Goal: Task Accomplishment & Management: Use online tool/utility

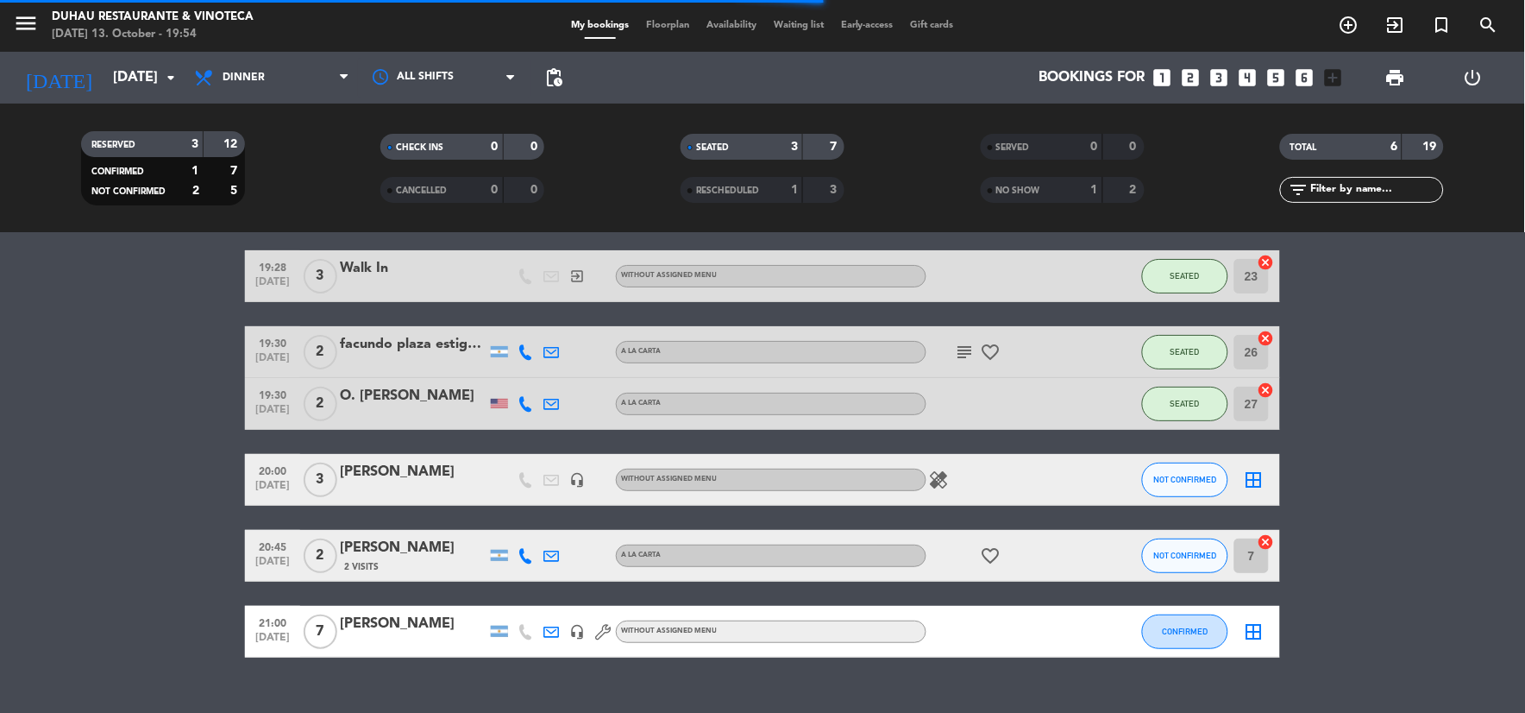
scroll to position [92, 0]
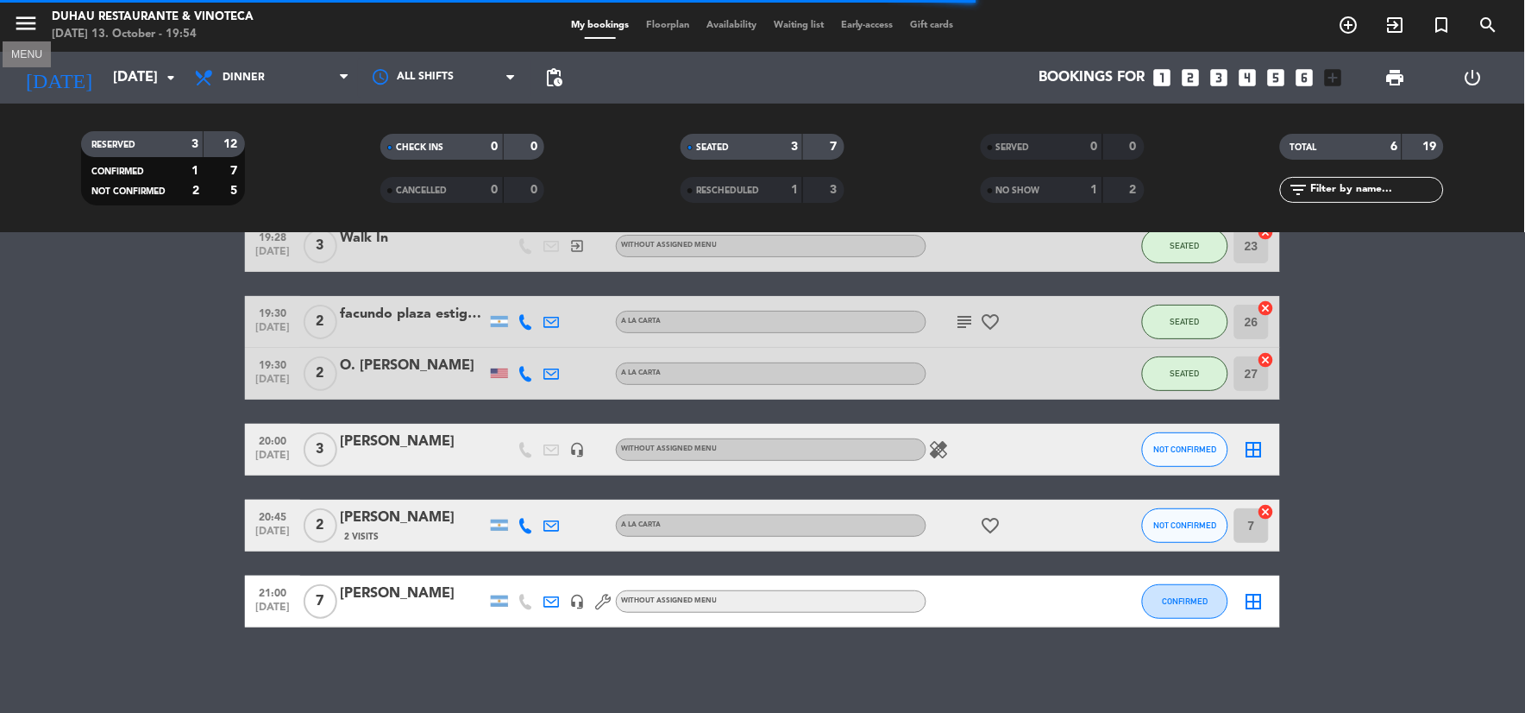
click at [30, 16] on icon "menu" at bounding box center [26, 23] width 26 height 26
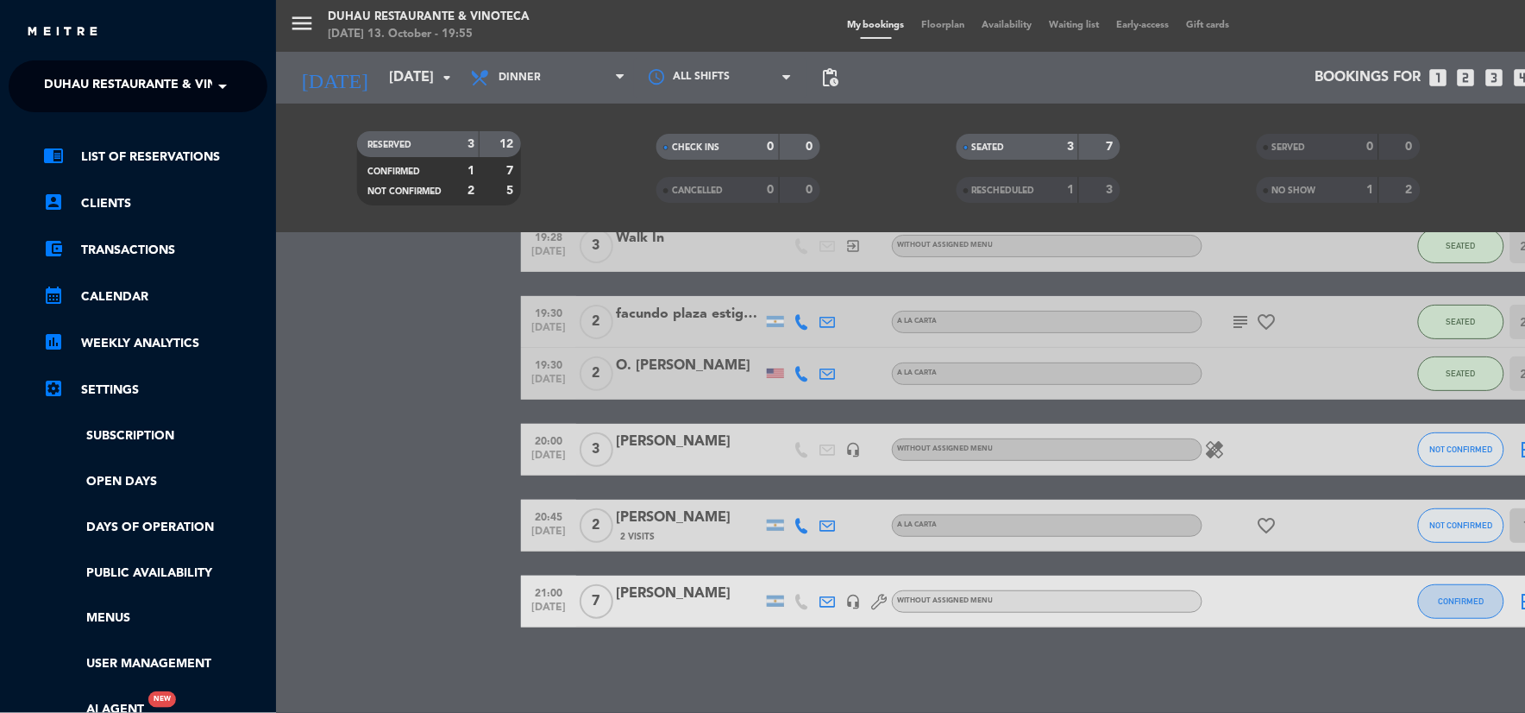
click at [72, 82] on span "Duhau Restaurante & Vinoteca" at bounding box center [151, 86] width 215 height 36
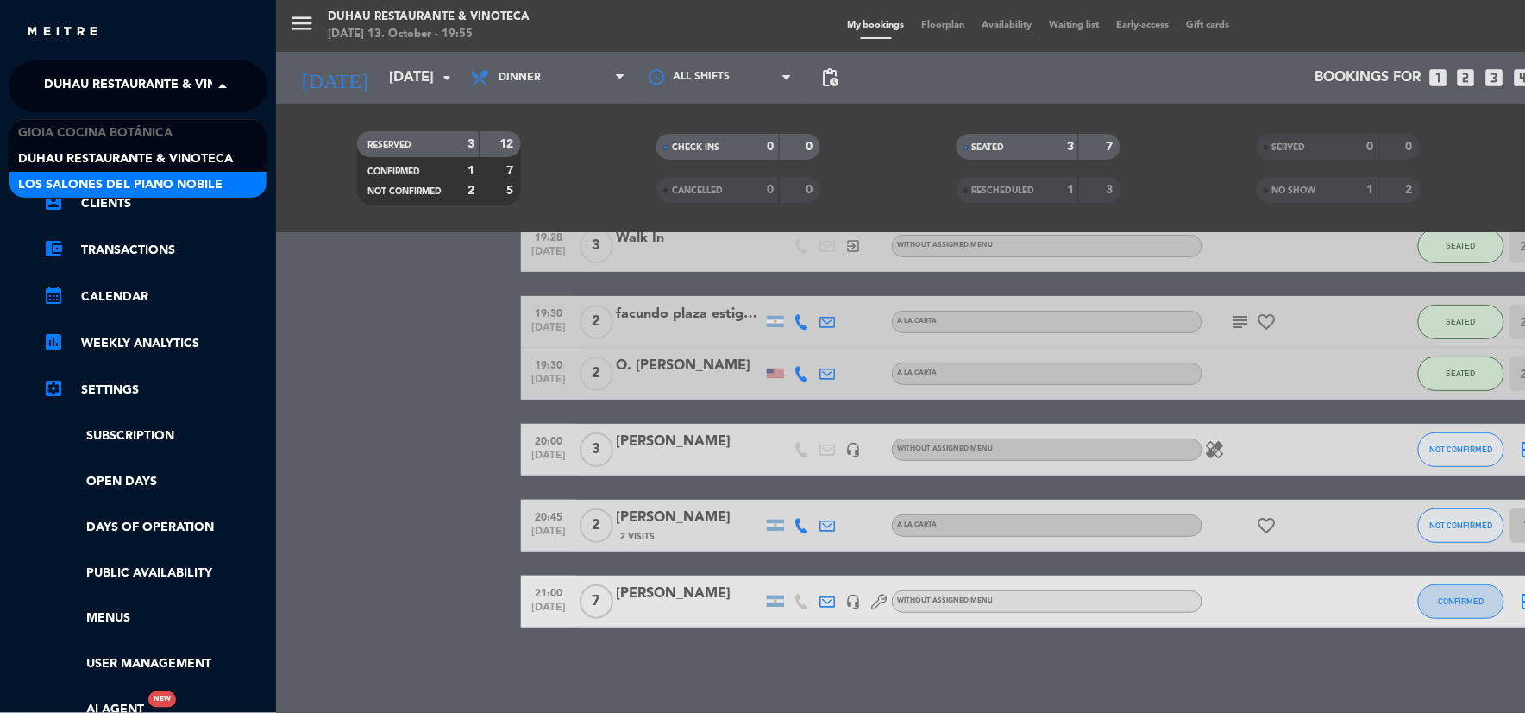
click at [116, 173] on div "Los Salones del Piano Nobile" at bounding box center [137, 185] width 257 height 26
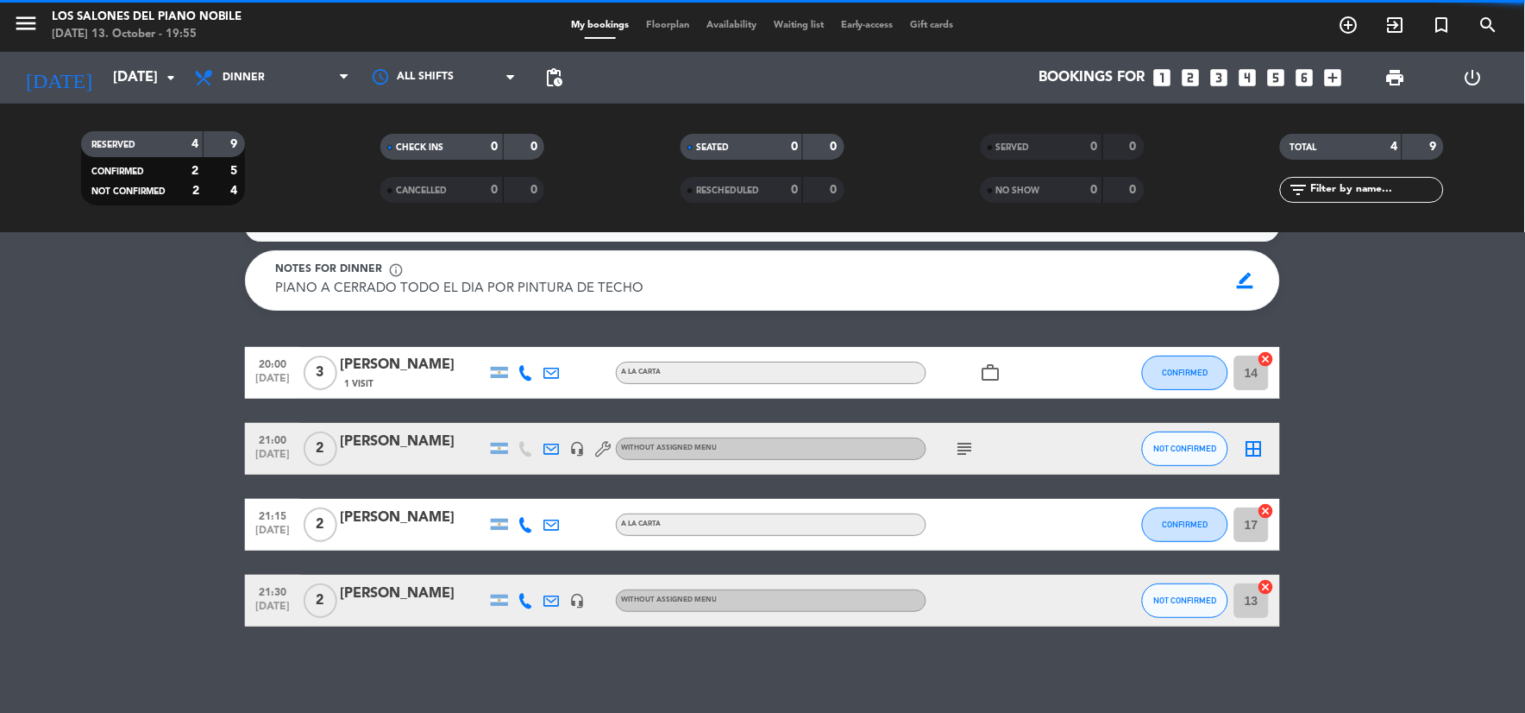
scroll to position [35, 0]
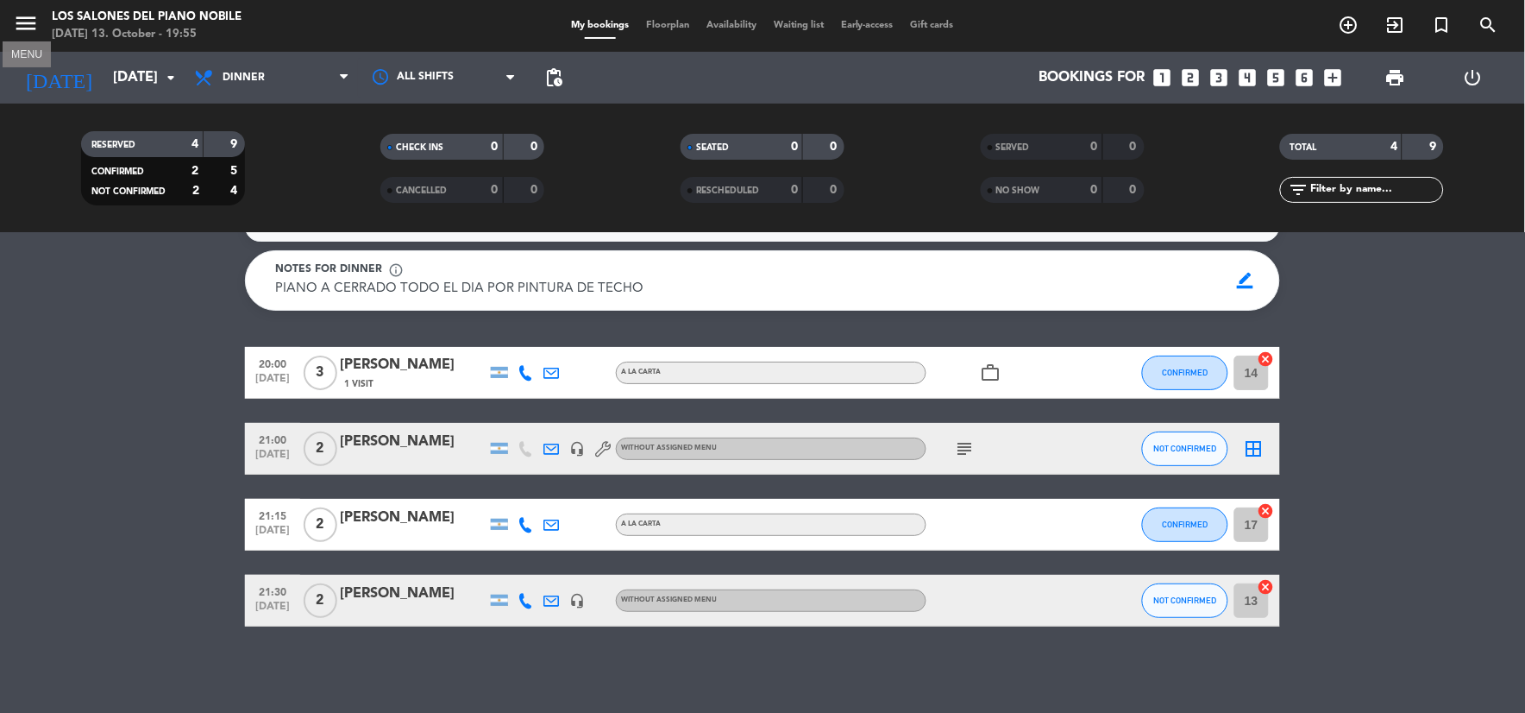
click at [28, 22] on icon "menu" at bounding box center [26, 23] width 26 height 26
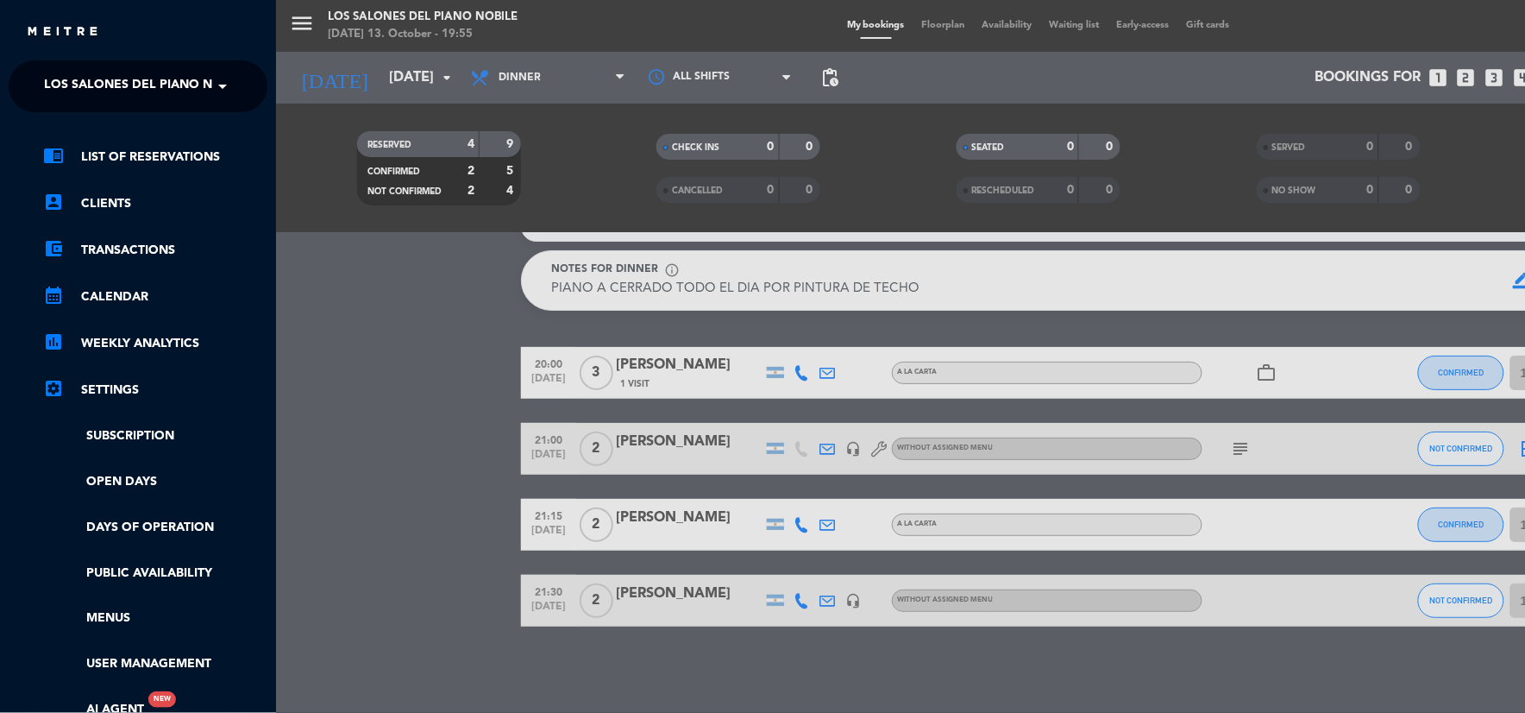
click at [80, 80] on span "Los Salones del Piano Nobile" at bounding box center [146, 86] width 204 height 36
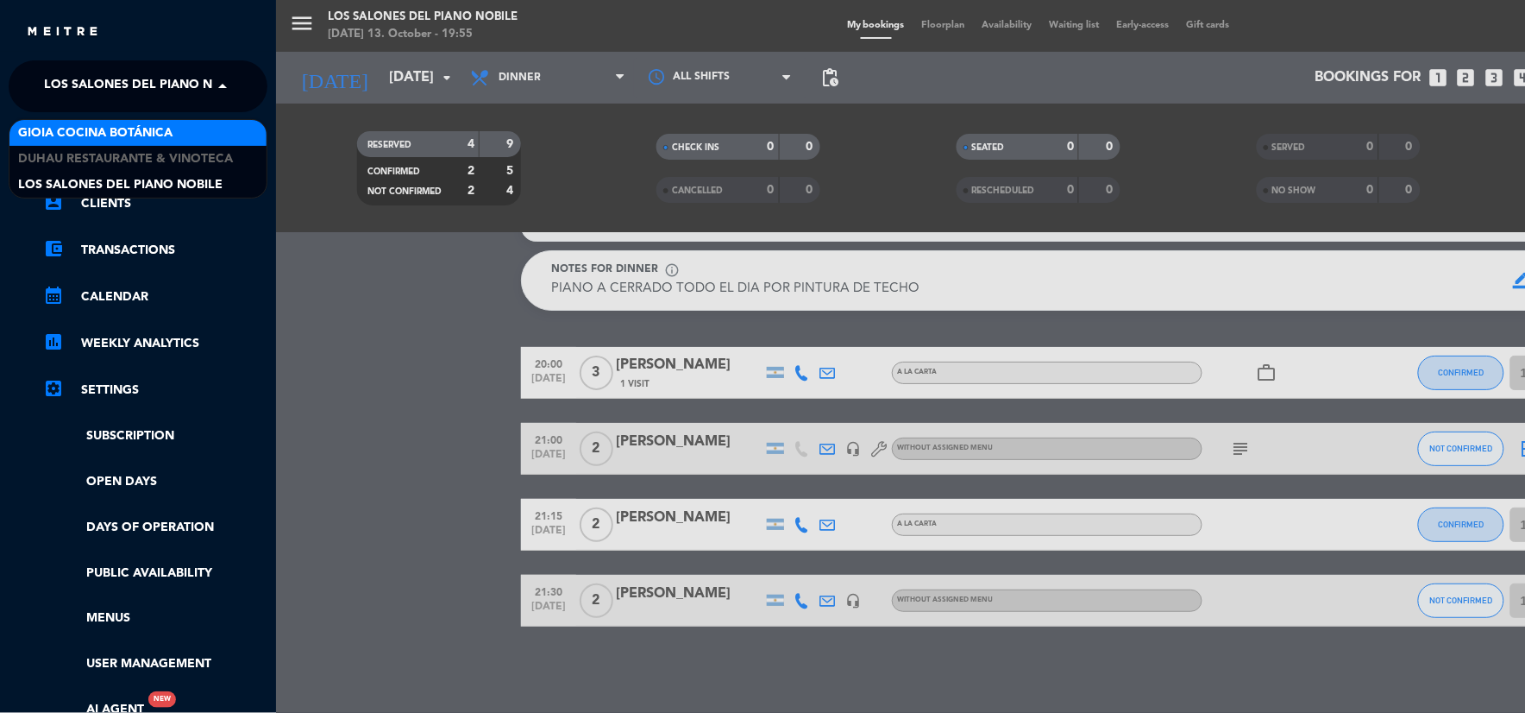
click at [116, 141] on span "Gioia Cocina Botánica" at bounding box center [95, 133] width 154 height 20
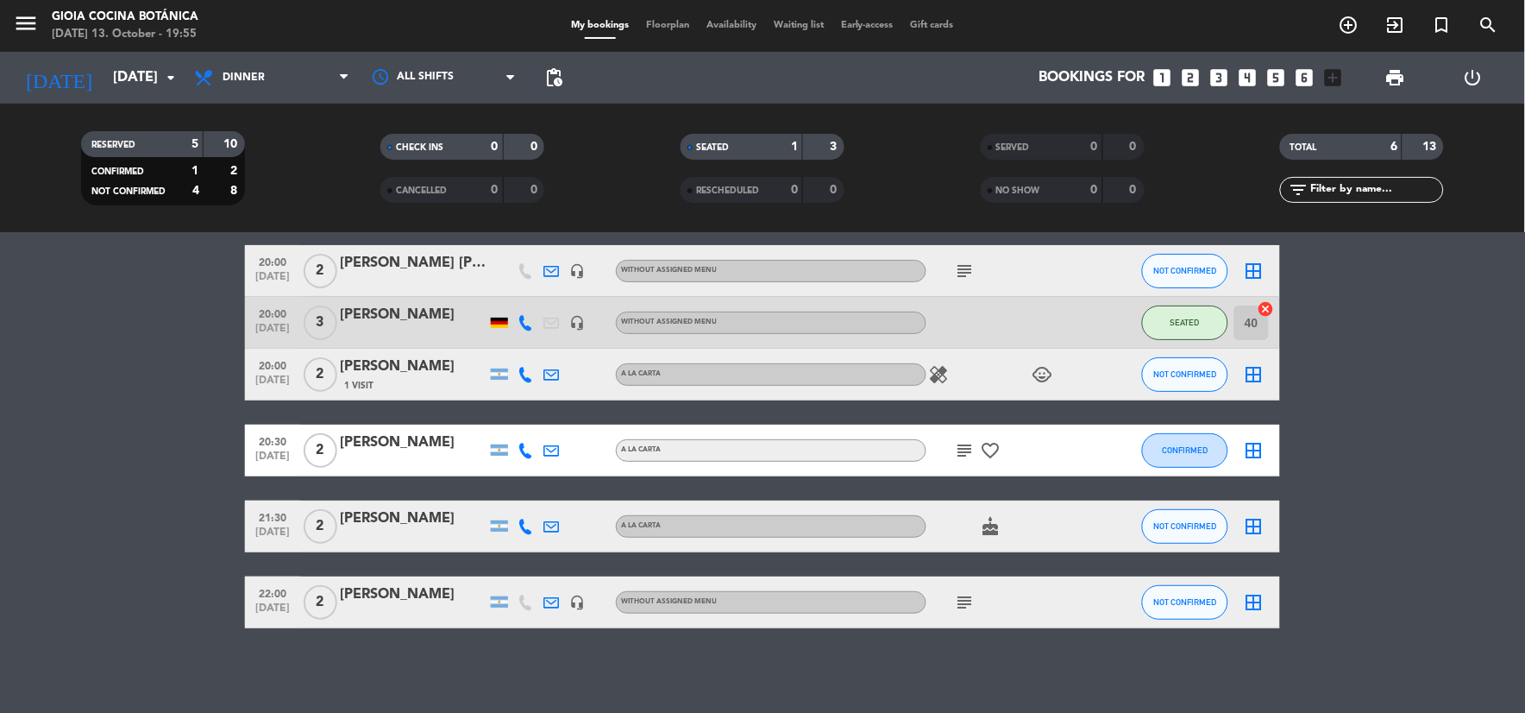
scroll to position [0, 0]
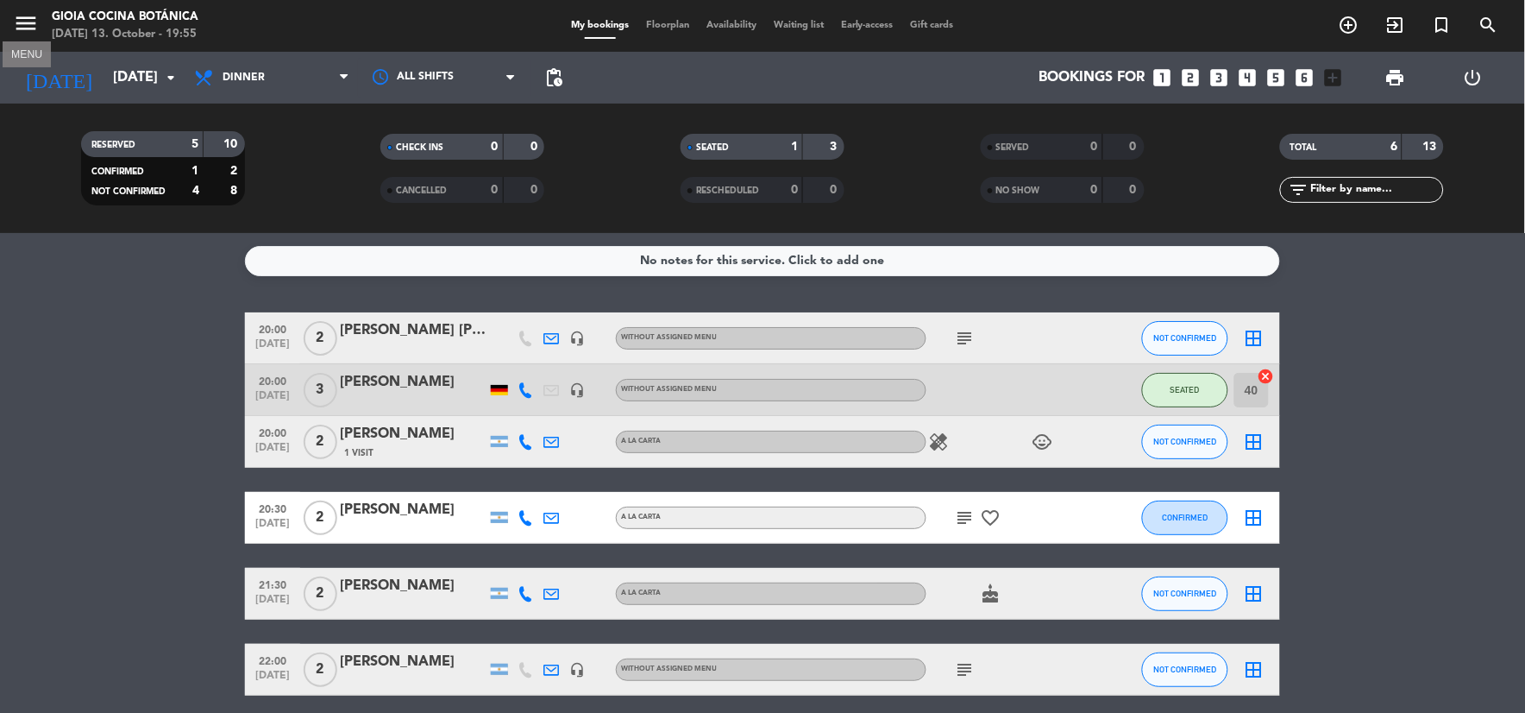
click at [16, 19] on icon "menu" at bounding box center [26, 23] width 26 height 26
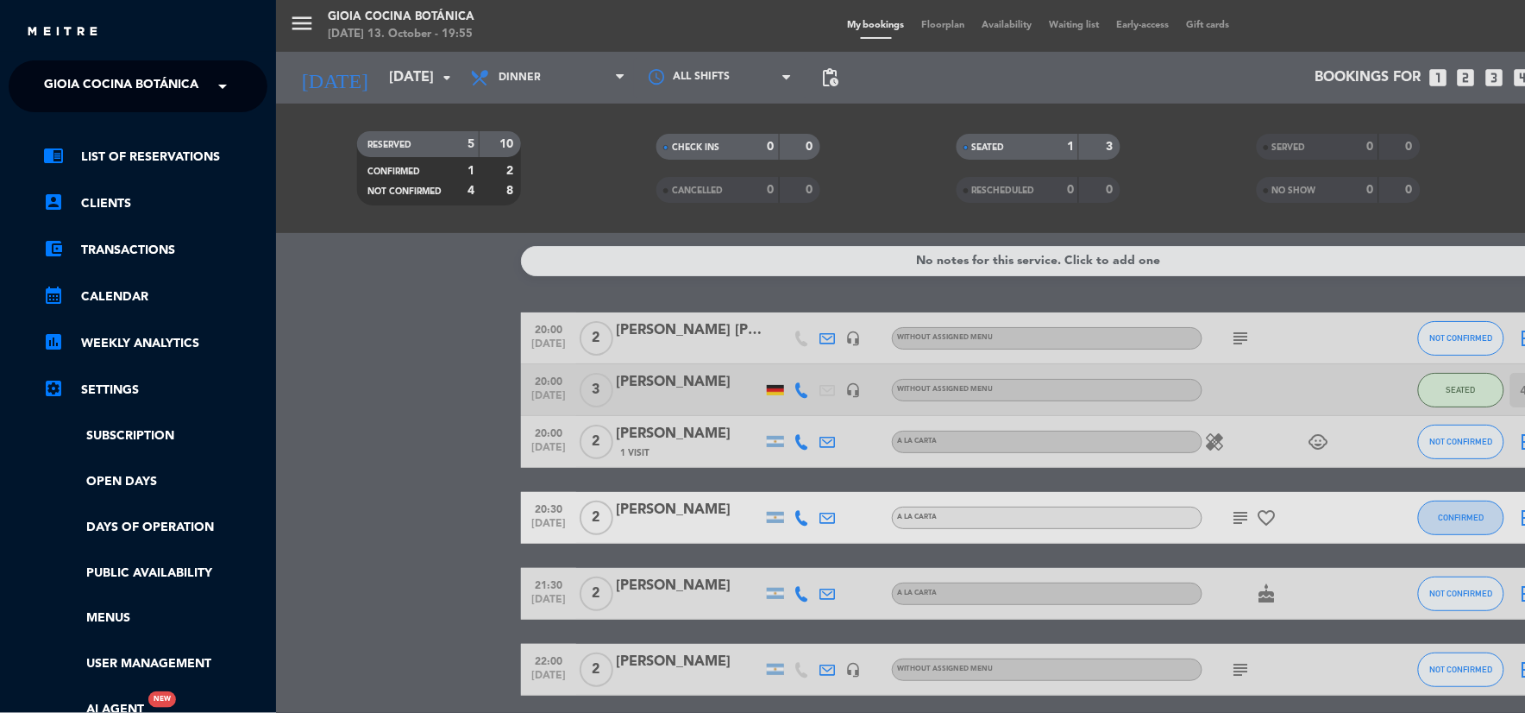
click at [123, 84] on span "Gioia Cocina Botánica" at bounding box center [121, 86] width 154 height 36
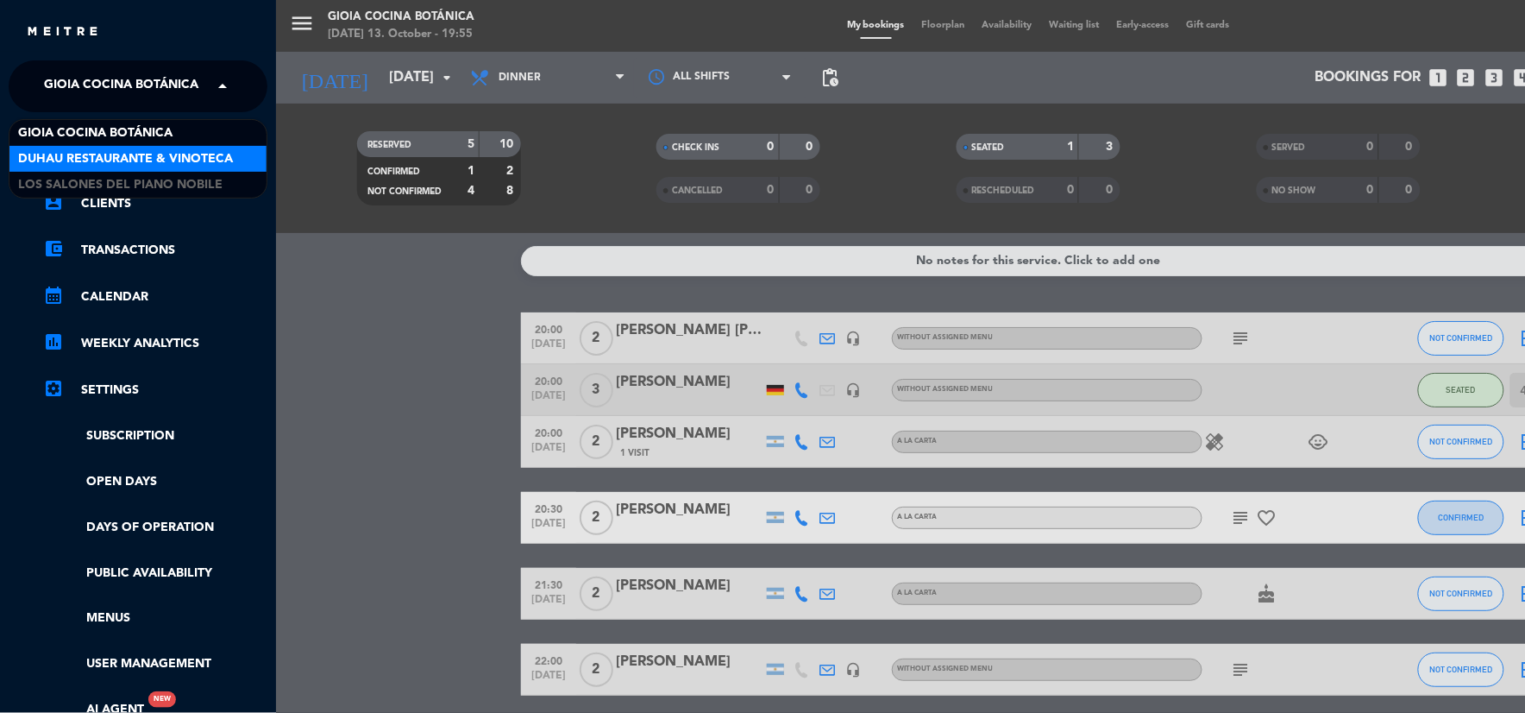
click at [136, 162] on span "Duhau Restaurante & Vinoteca" at bounding box center [125, 159] width 215 height 20
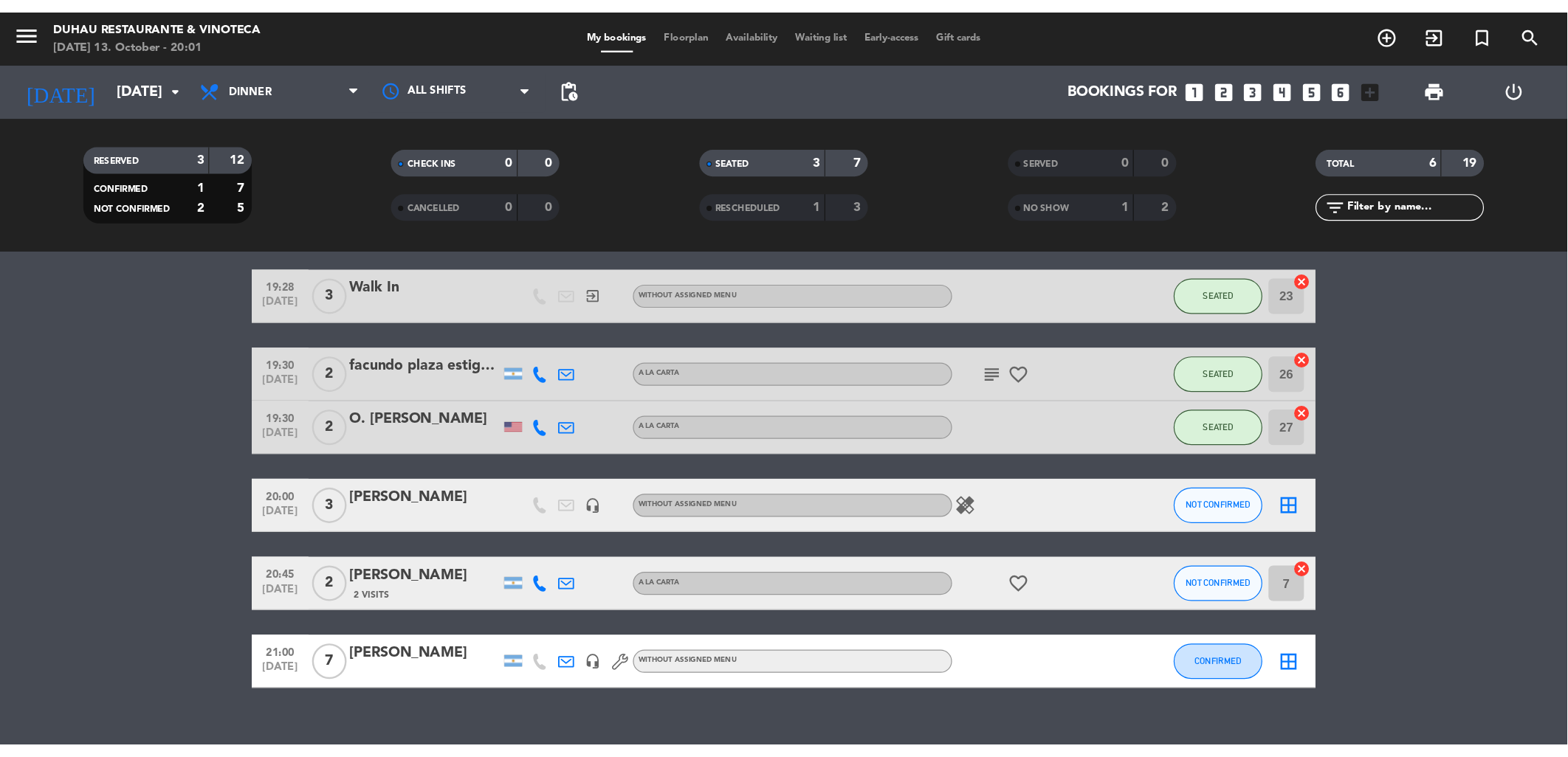
scroll to position [79, 0]
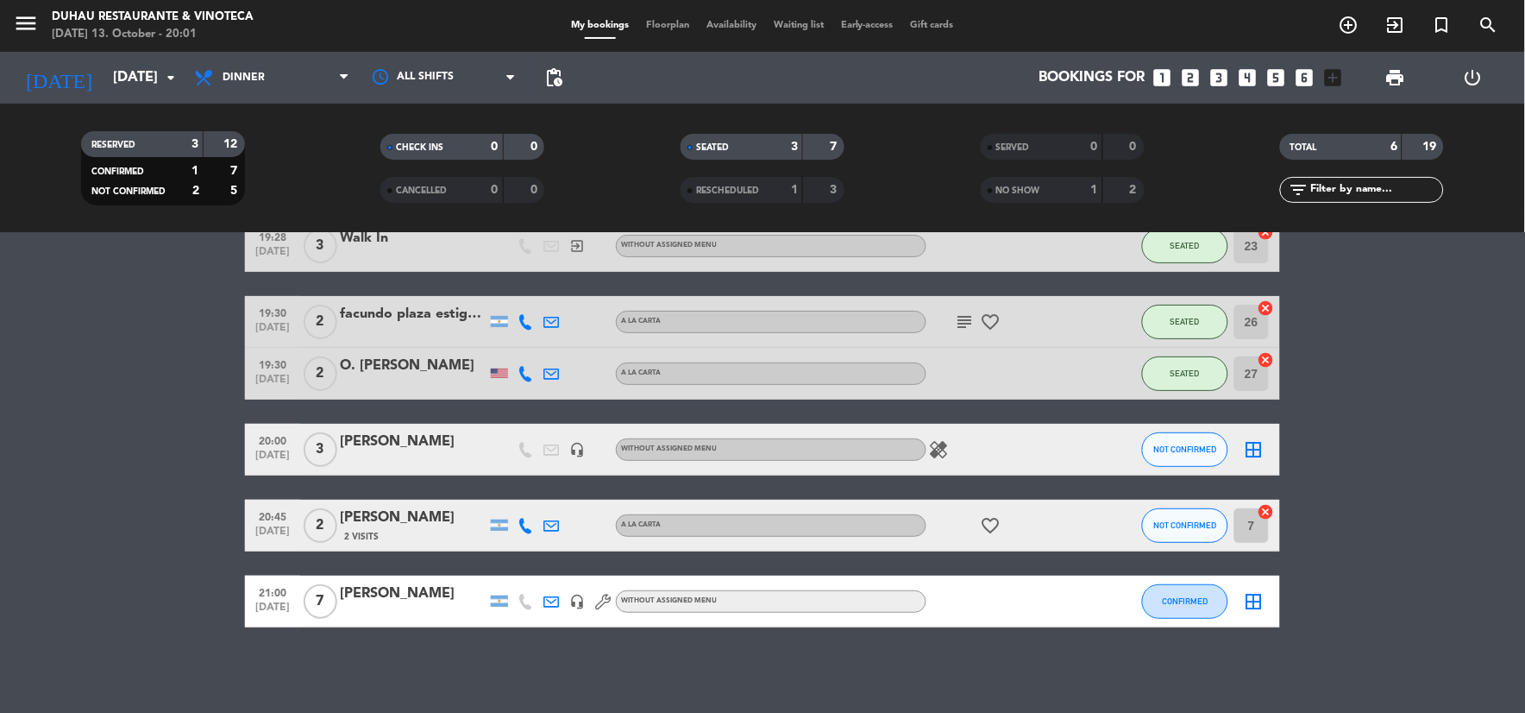
click at [936, 440] on icon "healing" at bounding box center [939, 449] width 21 height 21
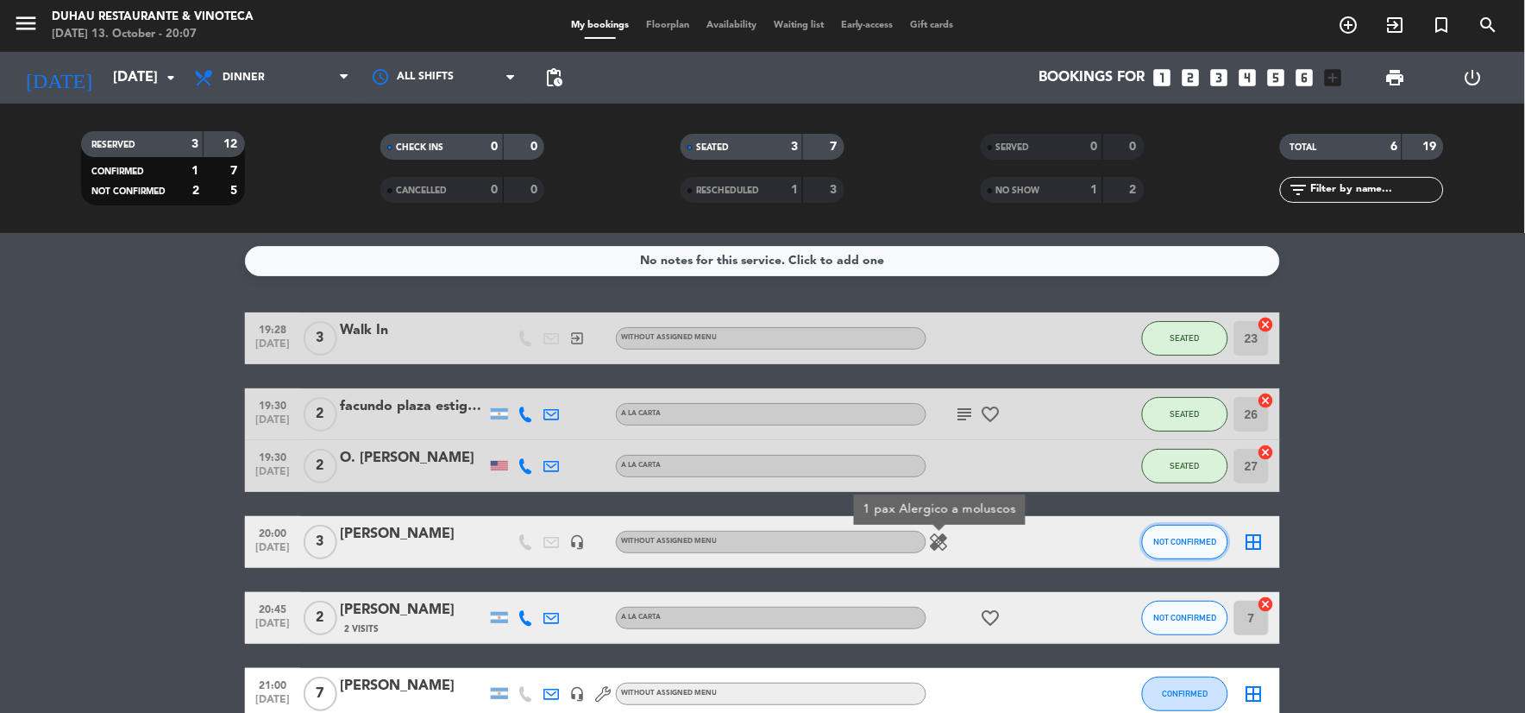
click at [1186, 548] on button "NOT CONFIRMED" at bounding box center [1185, 542] width 86 height 35
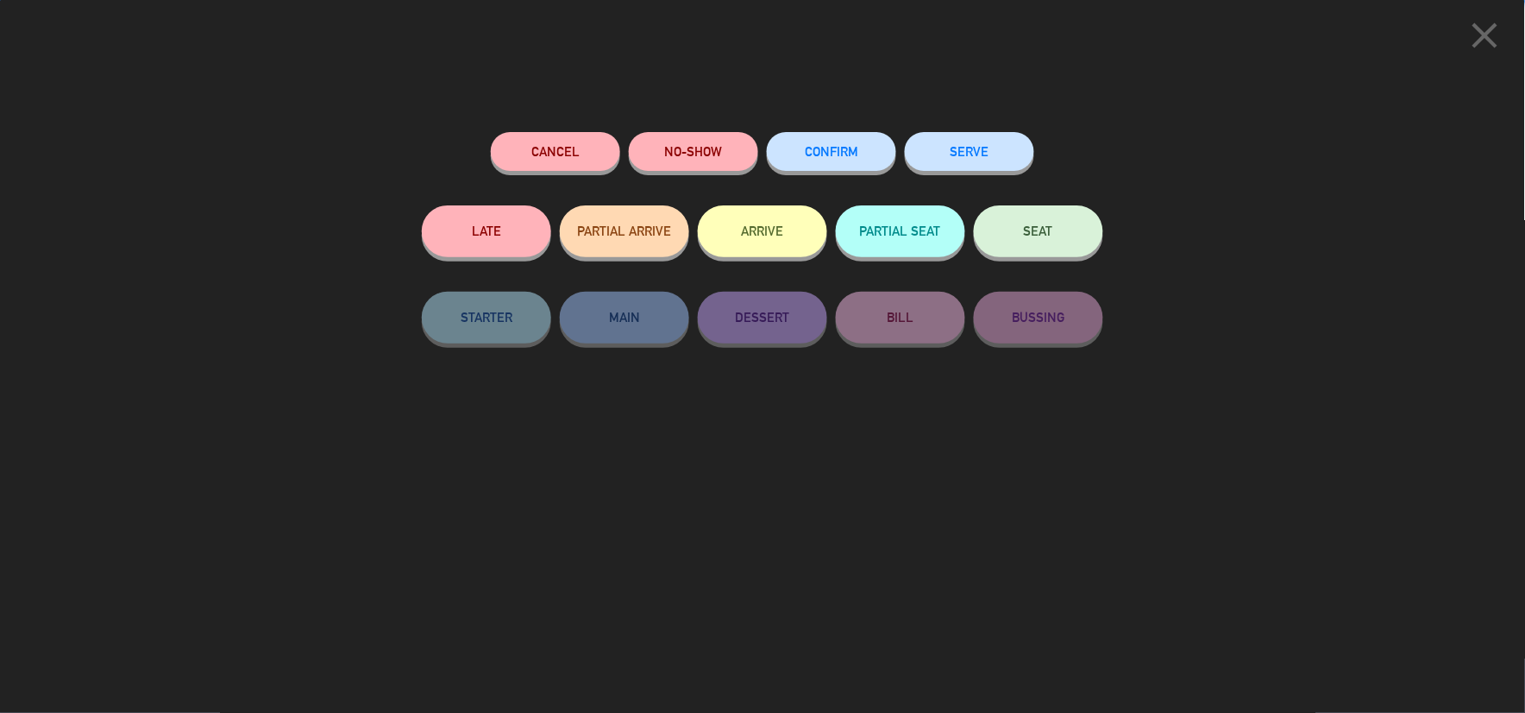
click at [1028, 246] on button "SEAT" at bounding box center [1038, 231] width 129 height 52
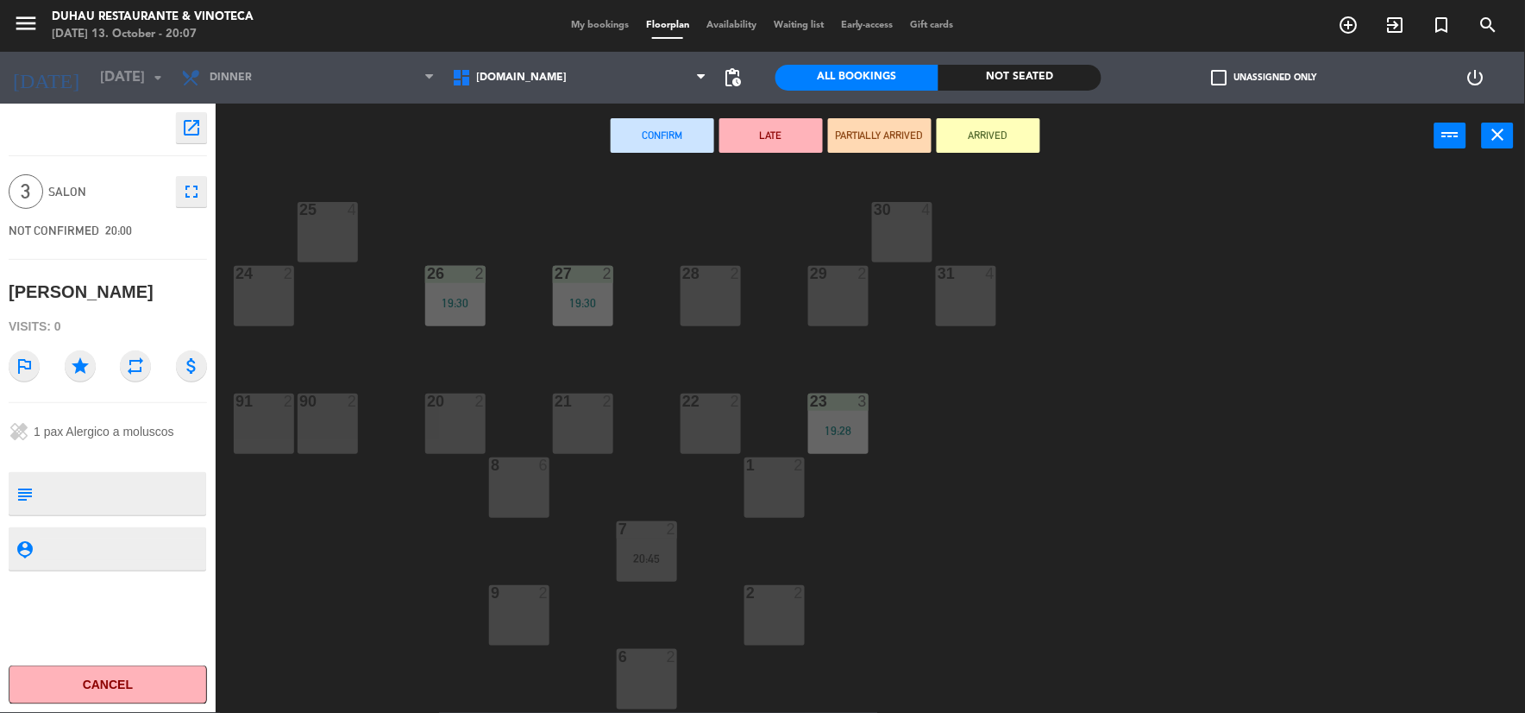
click at [456, 418] on div "20 2" at bounding box center [455, 423] width 60 height 60
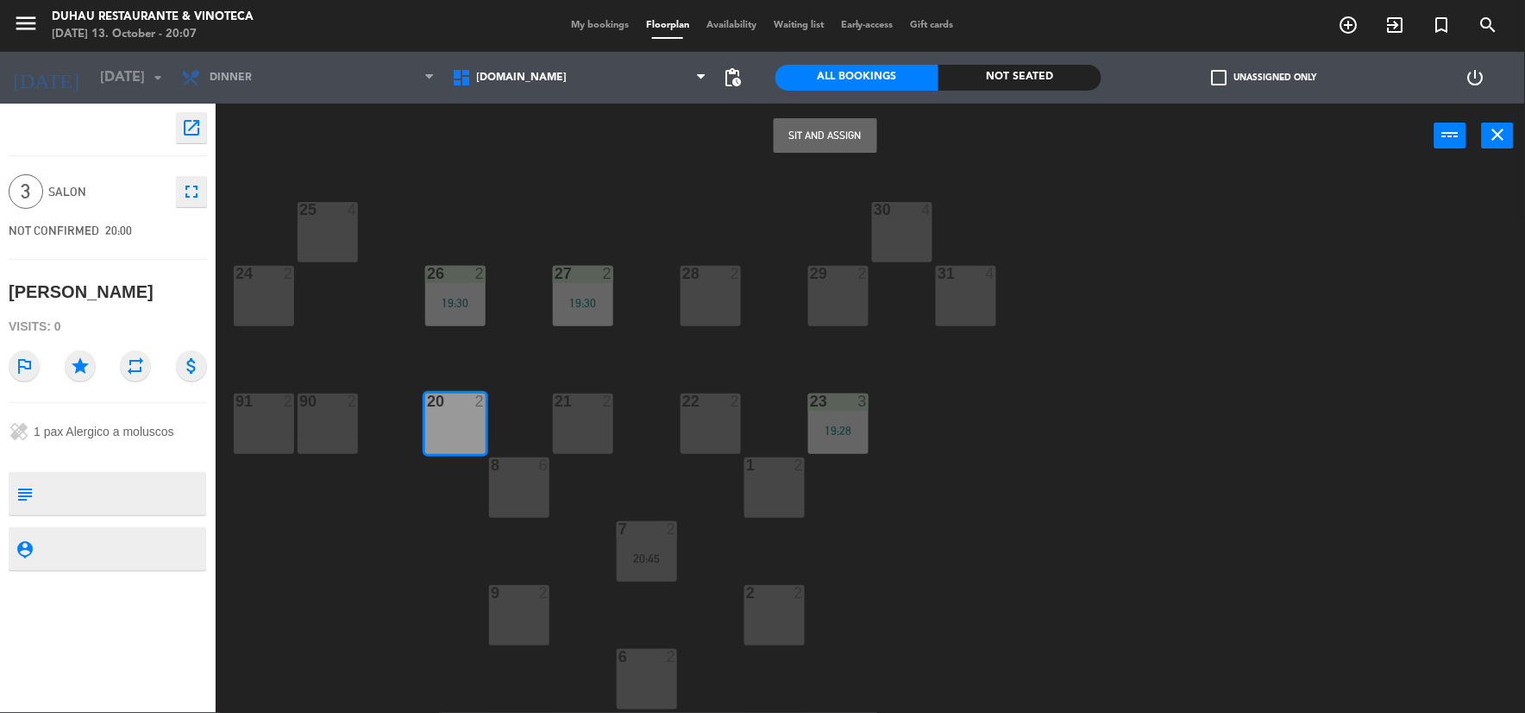
click at [798, 124] on button "Sit and Assign" at bounding box center [826, 135] width 104 height 35
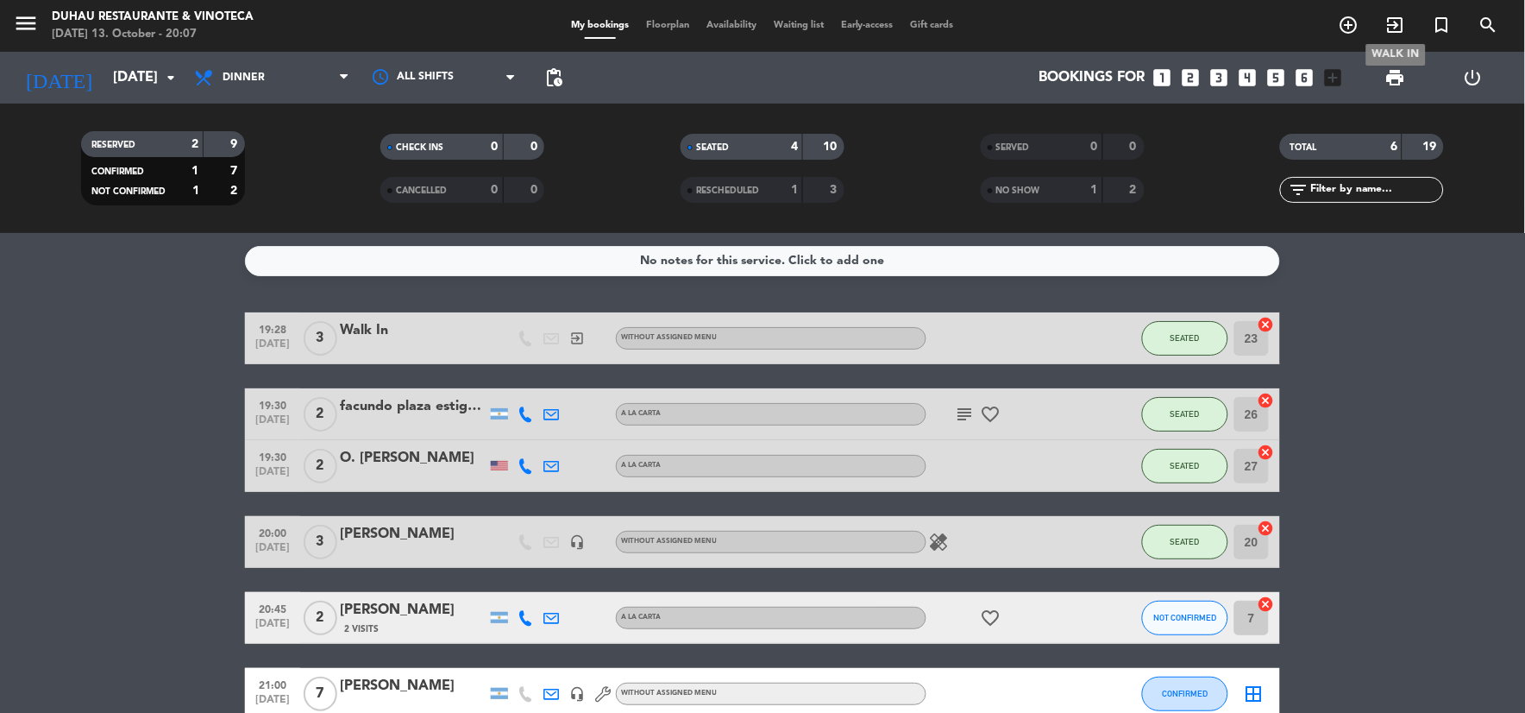
click at [1390, 27] on icon "exit_to_app" at bounding box center [1396, 25] width 21 height 21
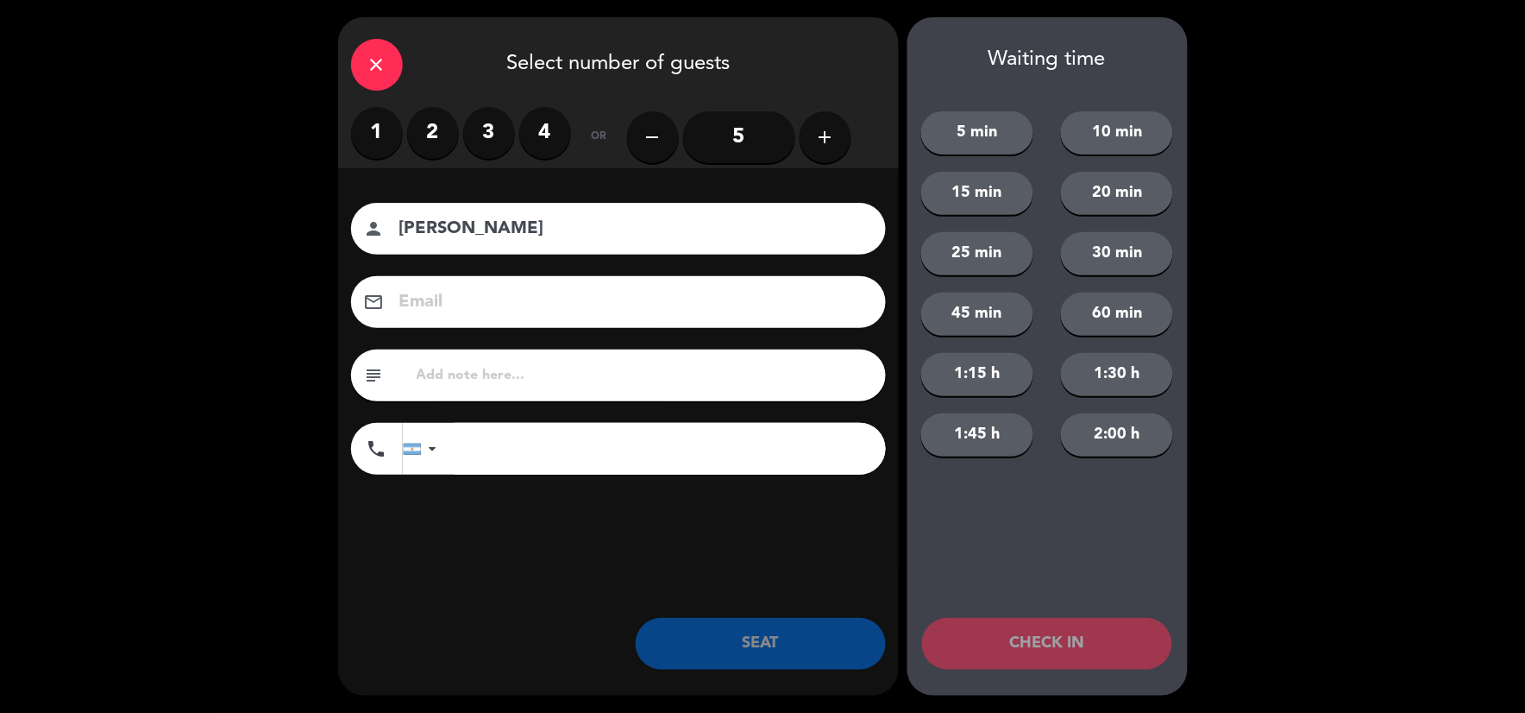
type input "[PERSON_NAME]"
click at [437, 135] on label "2" at bounding box center [433, 133] width 52 height 52
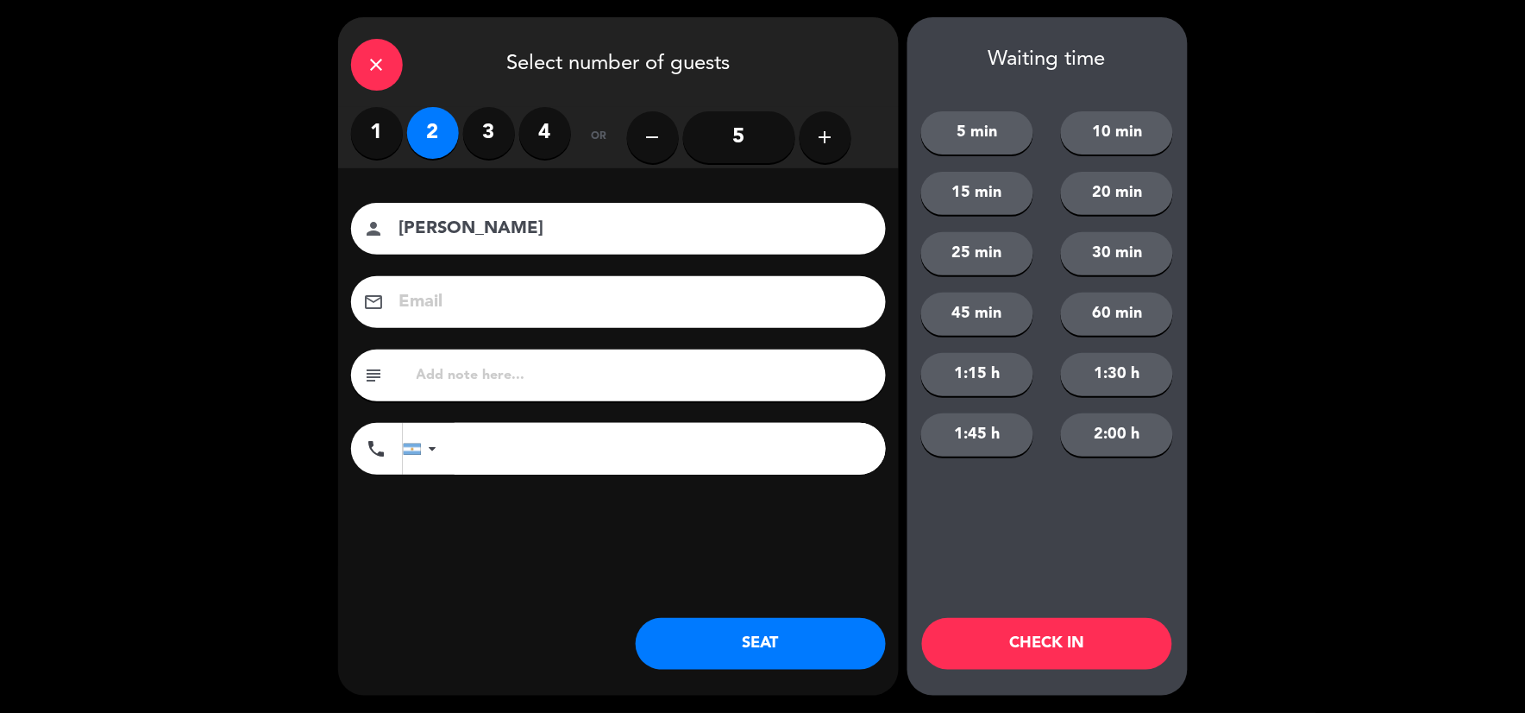
click at [546, 381] on input "text" at bounding box center [644, 375] width 458 height 24
paste input "Código: 2YFJ79EA"
type input "Código: 2YFJ79EA"
click at [748, 644] on button "SEAT" at bounding box center [761, 644] width 250 height 52
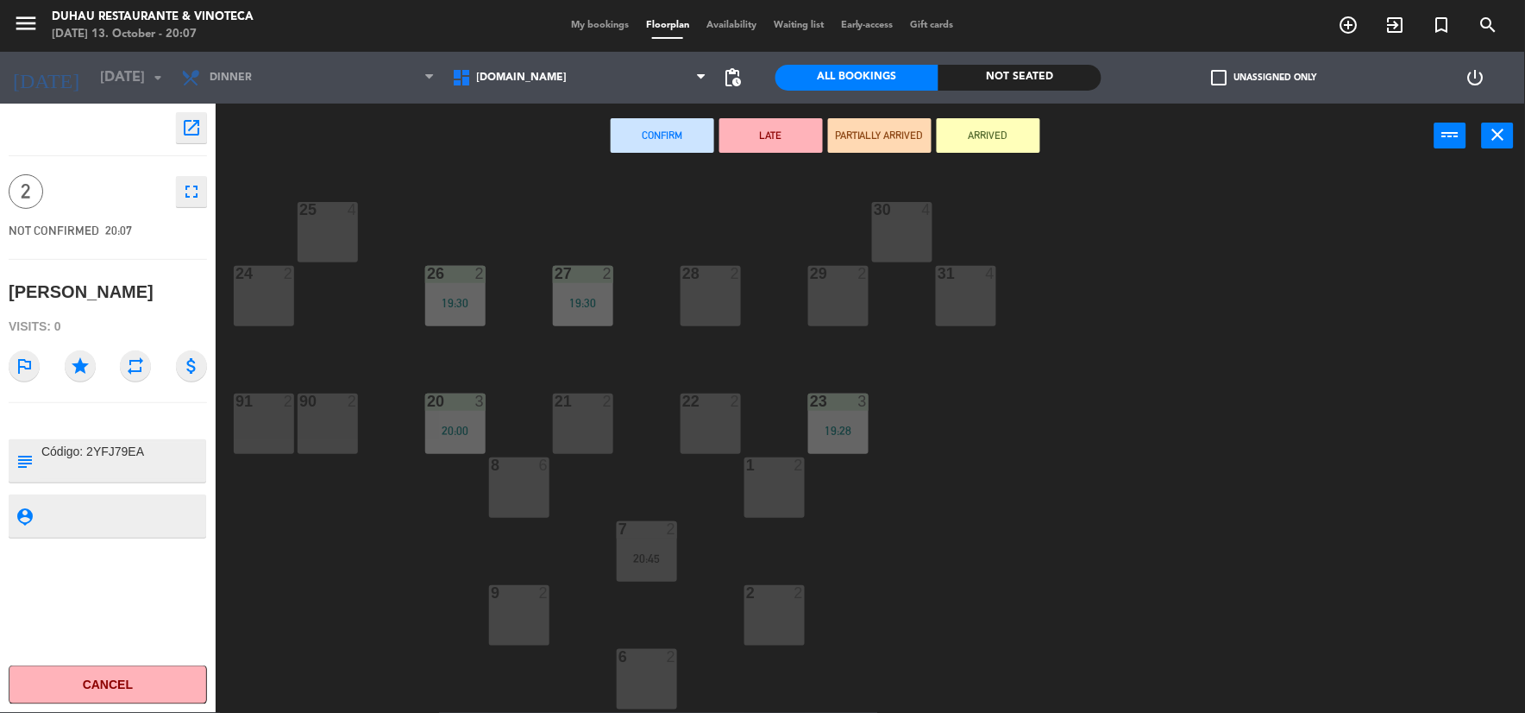
drag, startPoint x: 337, startPoint y: 213, endPoint x: 350, endPoint y: 210, distance: 13.4
click at [342, 213] on div "25 4" at bounding box center [328, 210] width 86 height 16
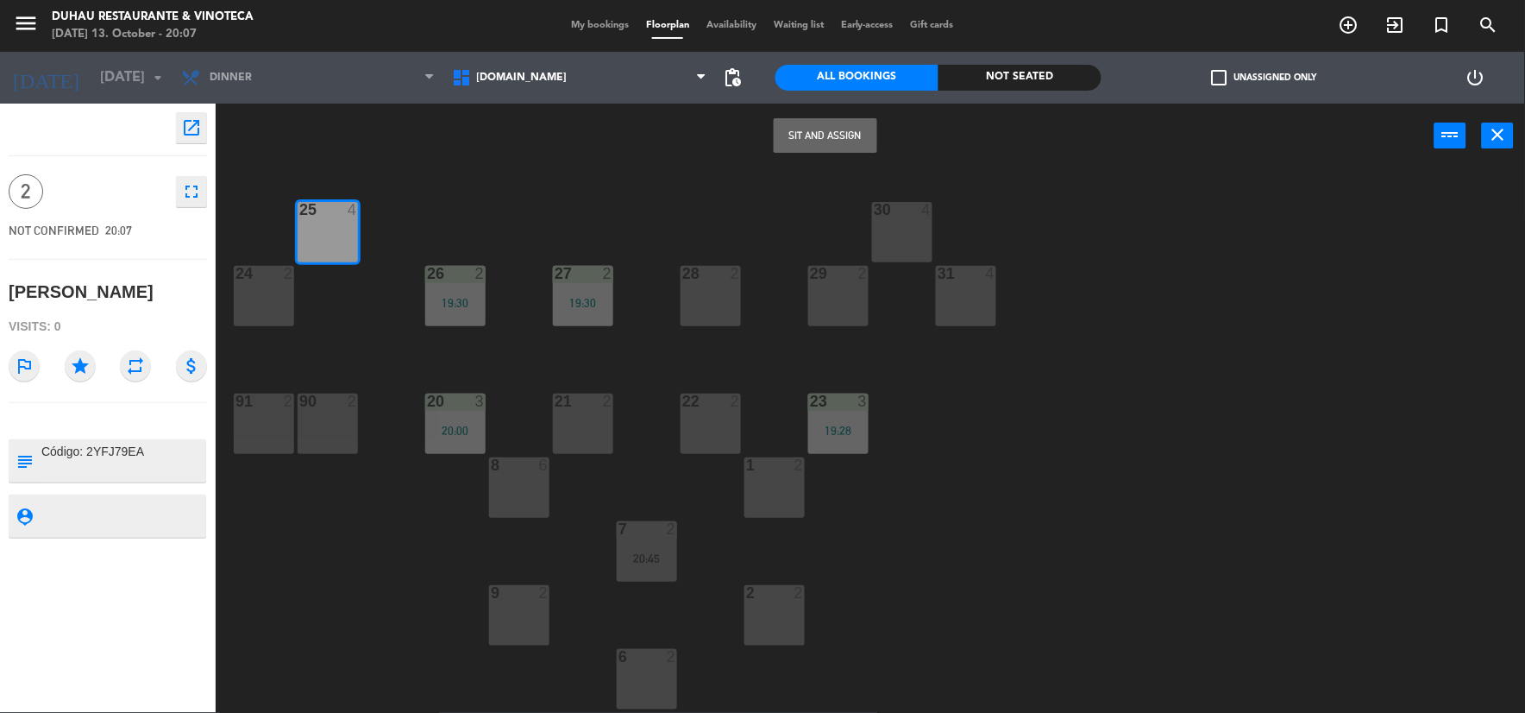
click at [839, 128] on button "Sit and Assign" at bounding box center [826, 135] width 104 height 35
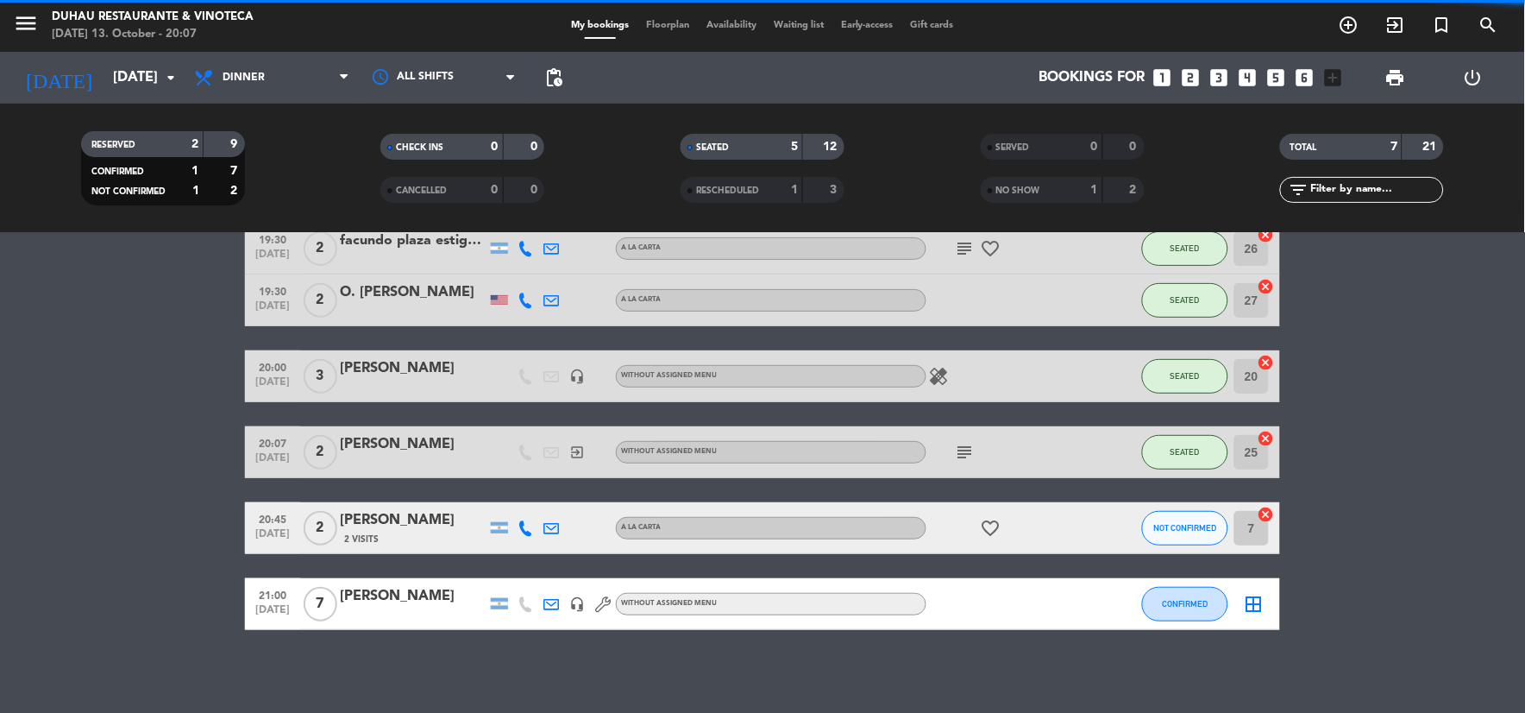
scroll to position [168, 0]
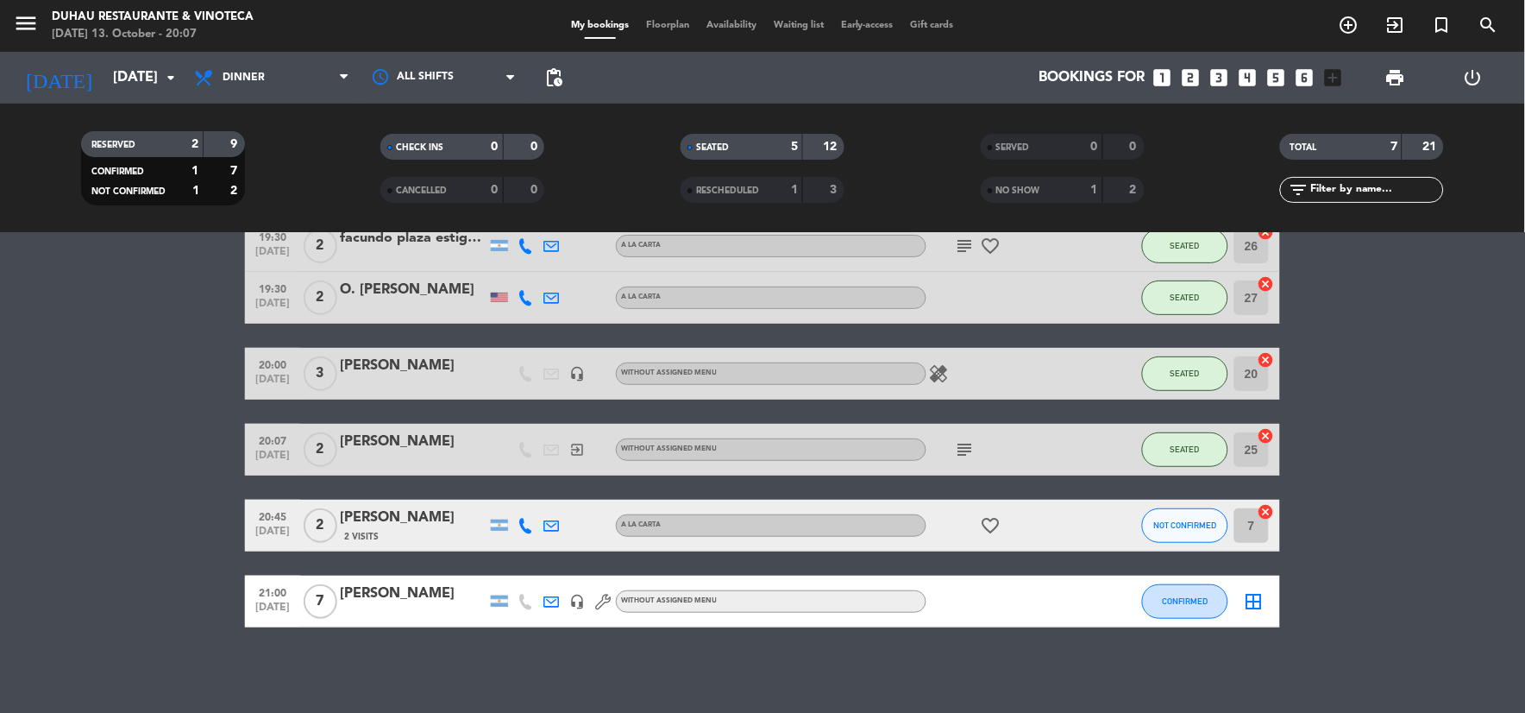
click at [1268, 506] on icon "cancel" at bounding box center [1266, 511] width 17 height 17
click at [973, 452] on icon "subject" at bounding box center [965, 449] width 21 height 21
click at [970, 443] on icon "subject" at bounding box center [965, 449] width 21 height 21
click at [1391, 29] on icon "exit_to_app" at bounding box center [1396, 25] width 21 height 21
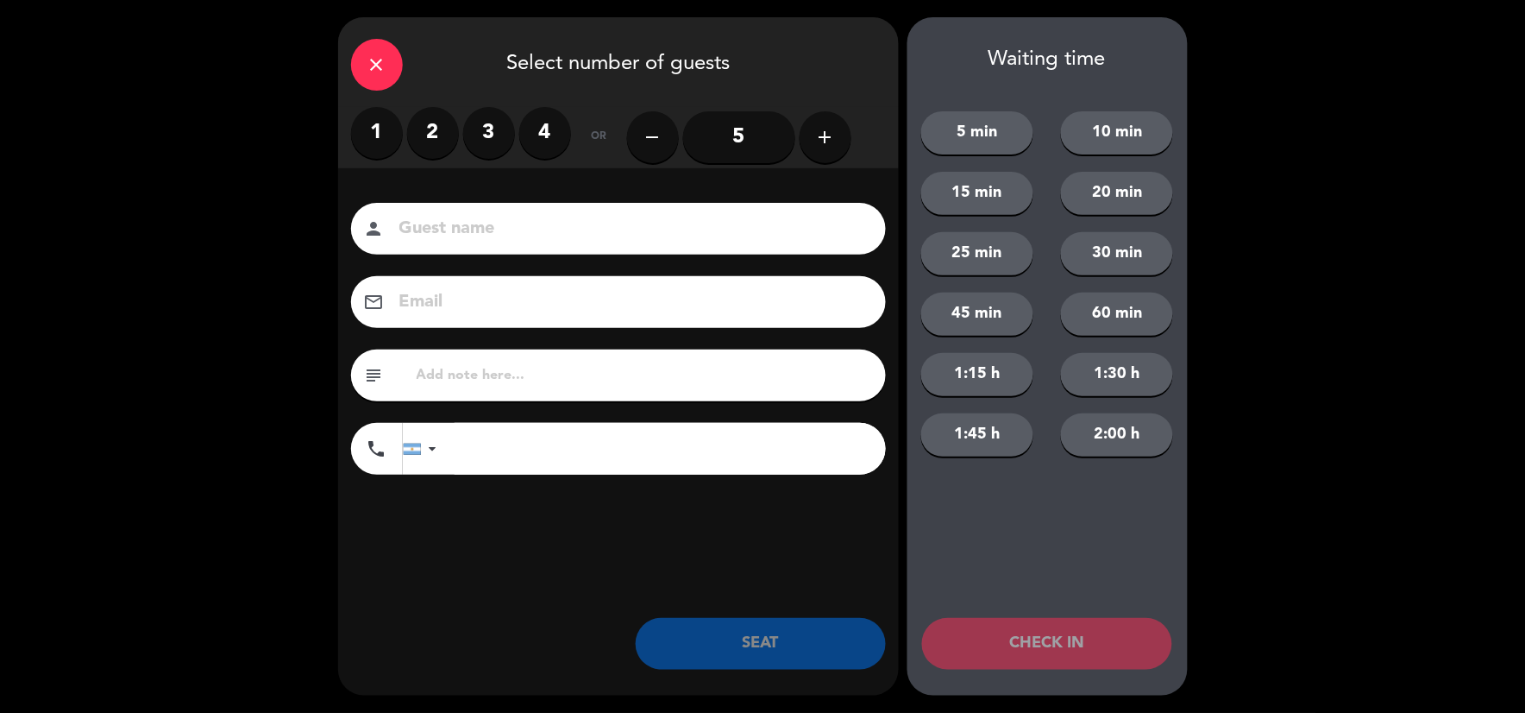
click at [428, 130] on label "2" at bounding box center [433, 133] width 52 height 52
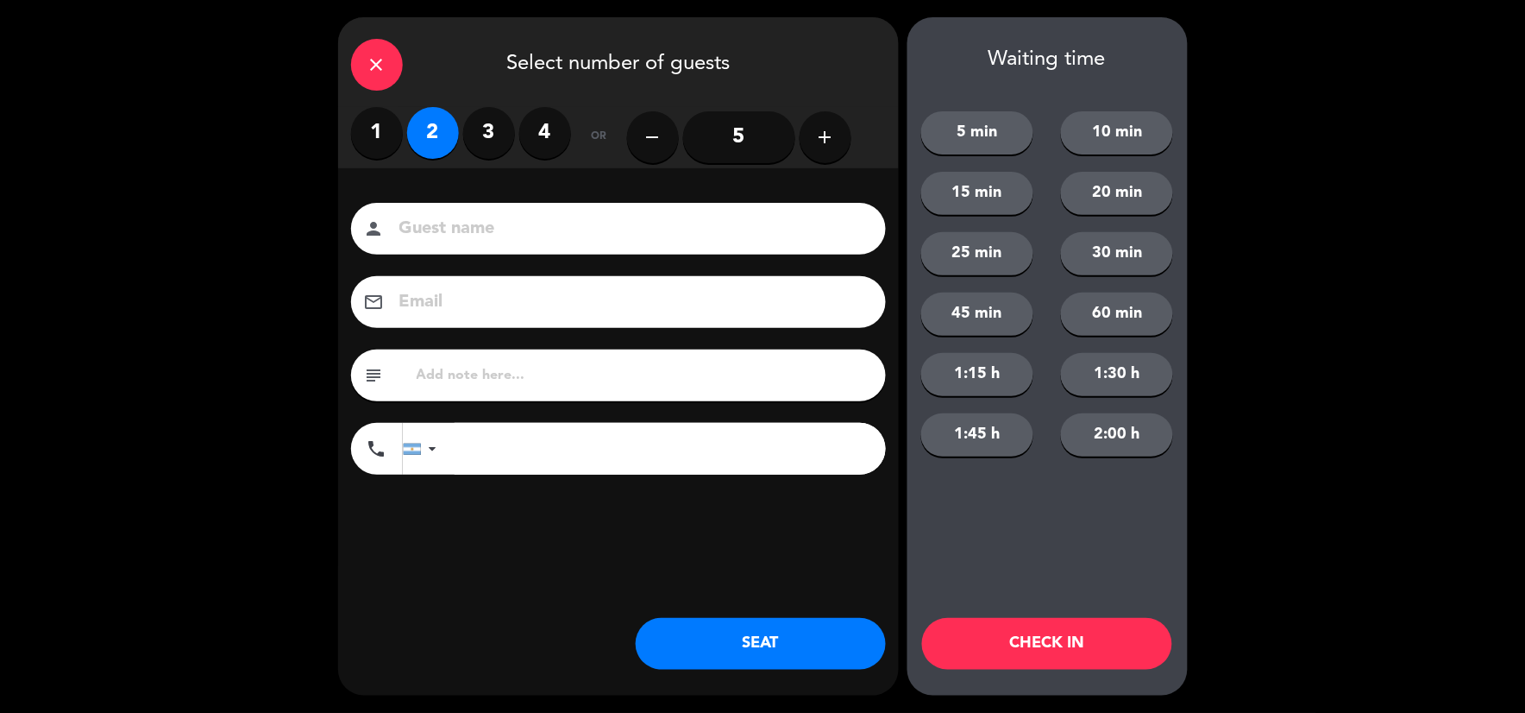
click at [481, 204] on div "person" at bounding box center [618, 229] width 535 height 52
click at [487, 222] on input at bounding box center [631, 229] width 466 height 30
type input "1607"
click at [726, 649] on button "SEAT" at bounding box center [761, 644] width 250 height 52
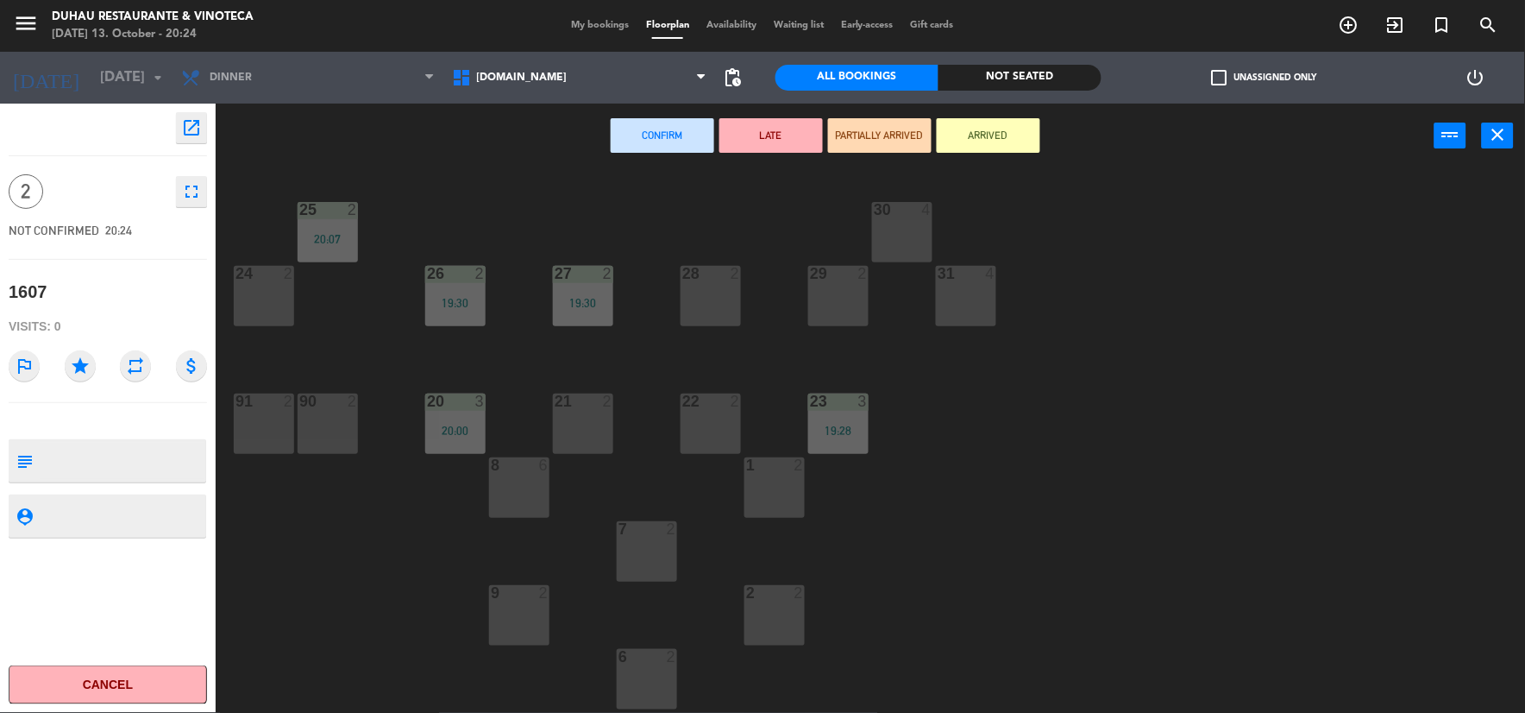
click at [538, 624] on div "9 2" at bounding box center [519, 615] width 60 height 60
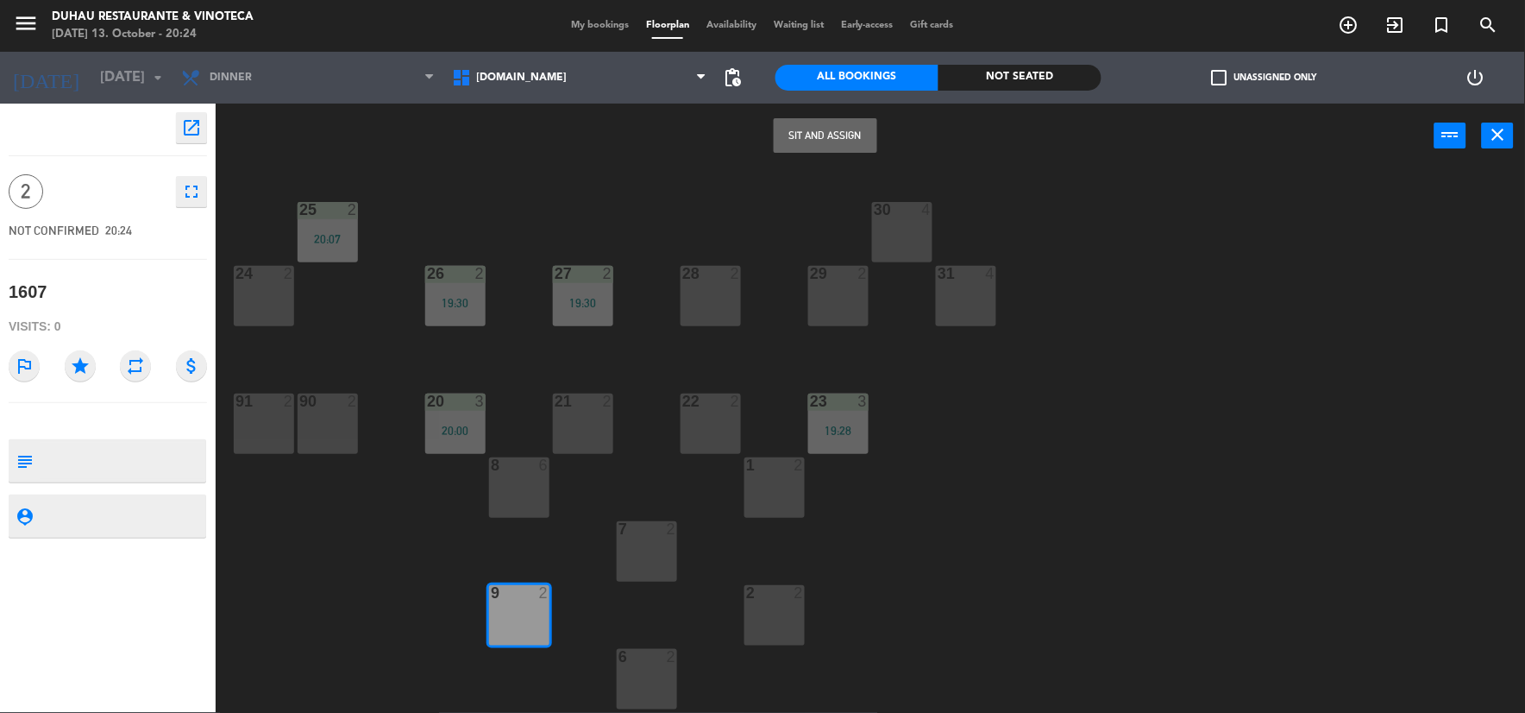
click at [815, 127] on button "Sit and Assign" at bounding box center [826, 135] width 104 height 35
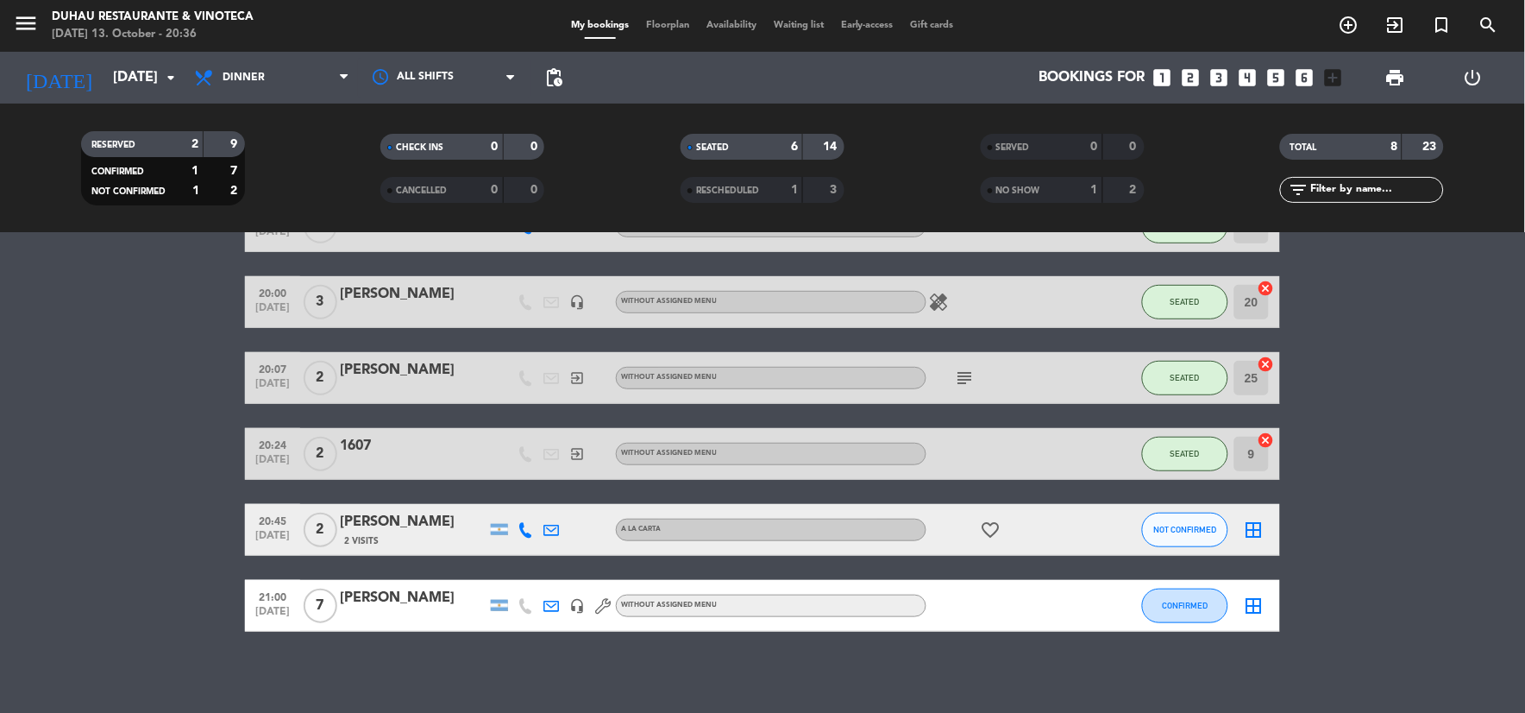
scroll to position [244, 0]
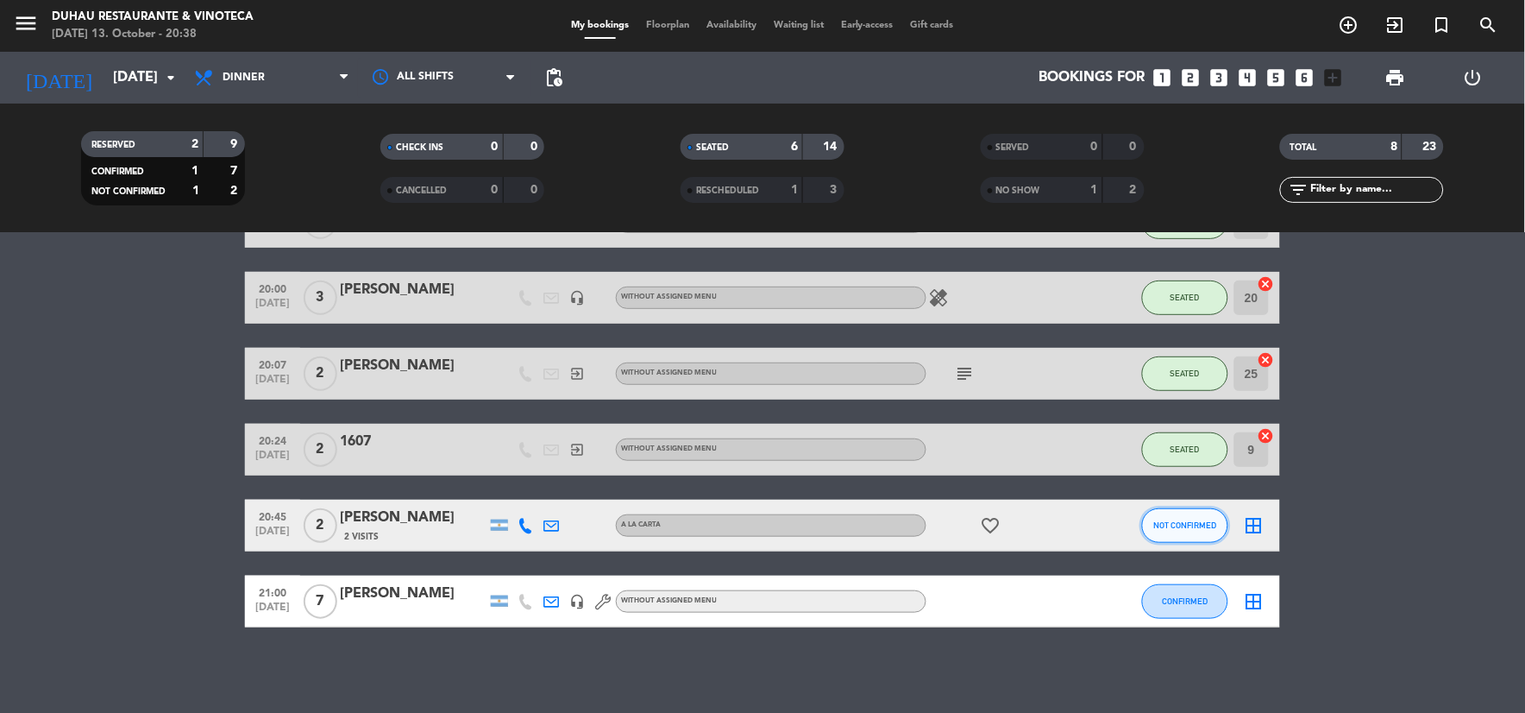
click at [1195, 524] on span "NOT CONFIRMED" at bounding box center [1185, 524] width 63 height 9
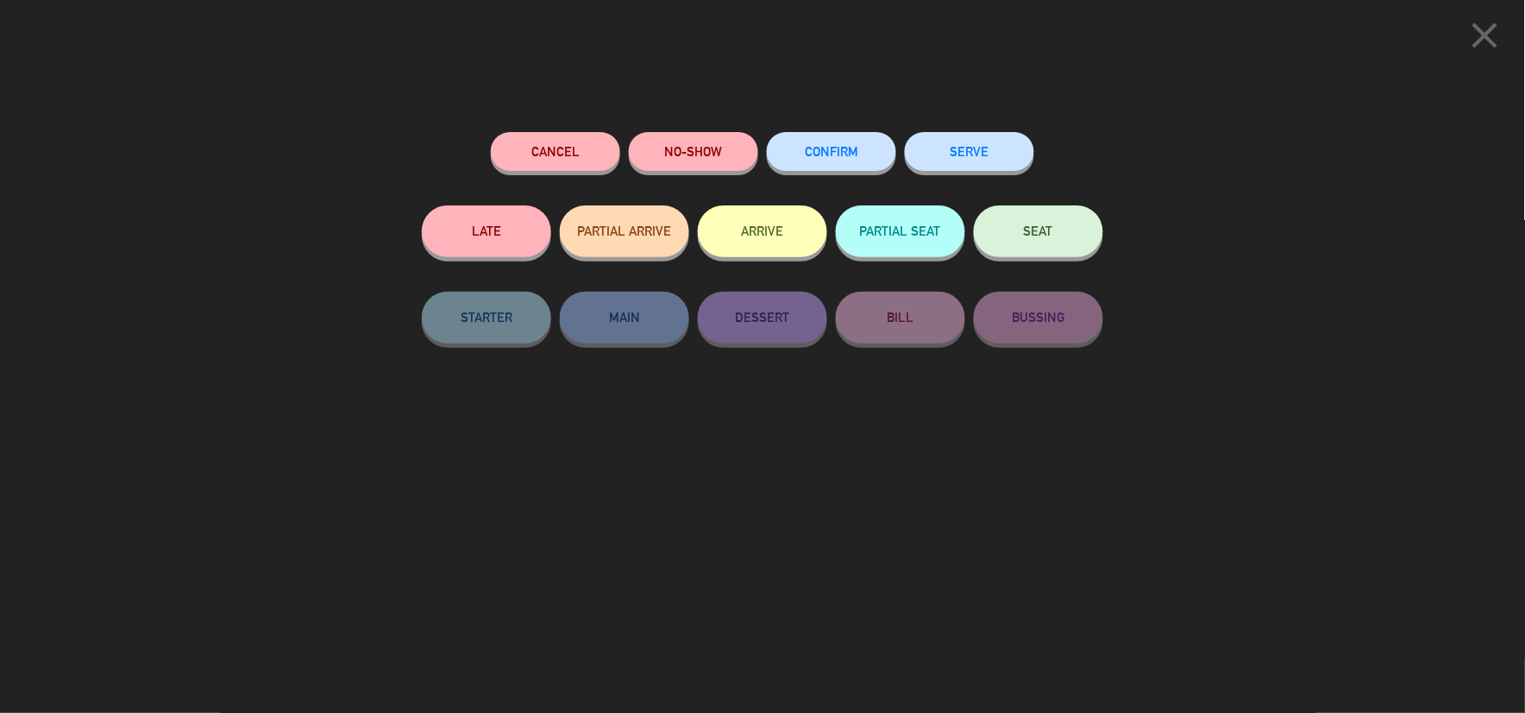
click at [1090, 235] on button "SEAT" at bounding box center [1038, 231] width 129 height 52
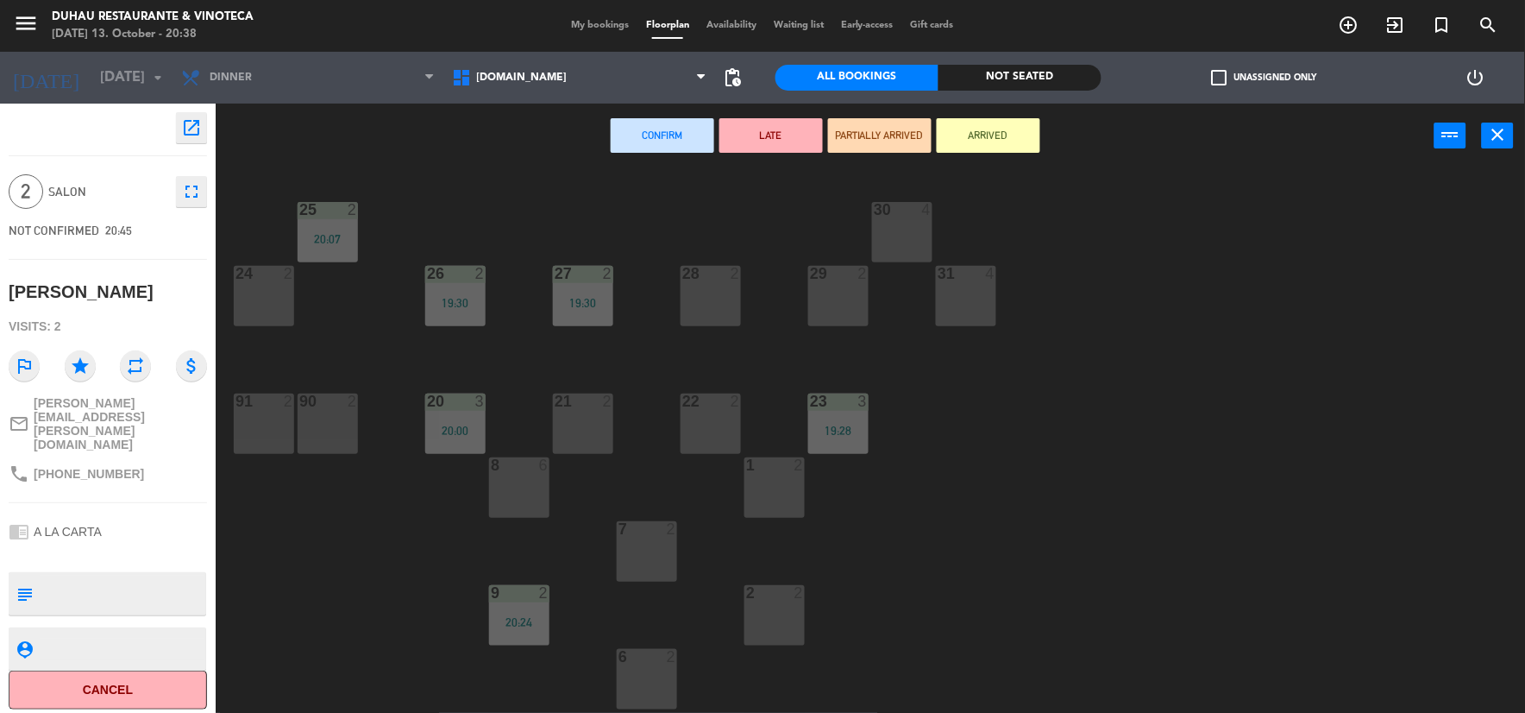
click at [842, 306] on div "29 2" at bounding box center [838, 296] width 60 height 60
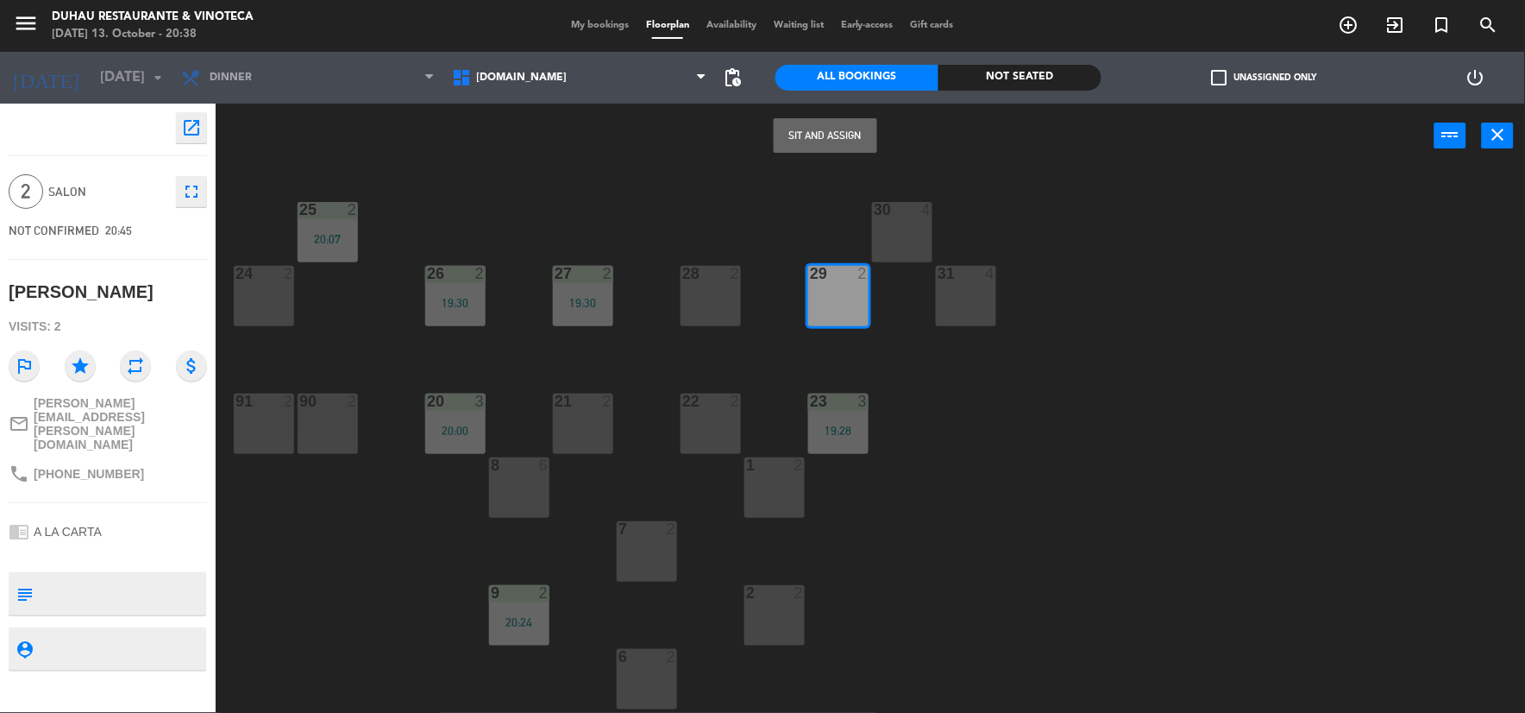
click at [815, 129] on button "Sit and Assign" at bounding box center [826, 135] width 104 height 35
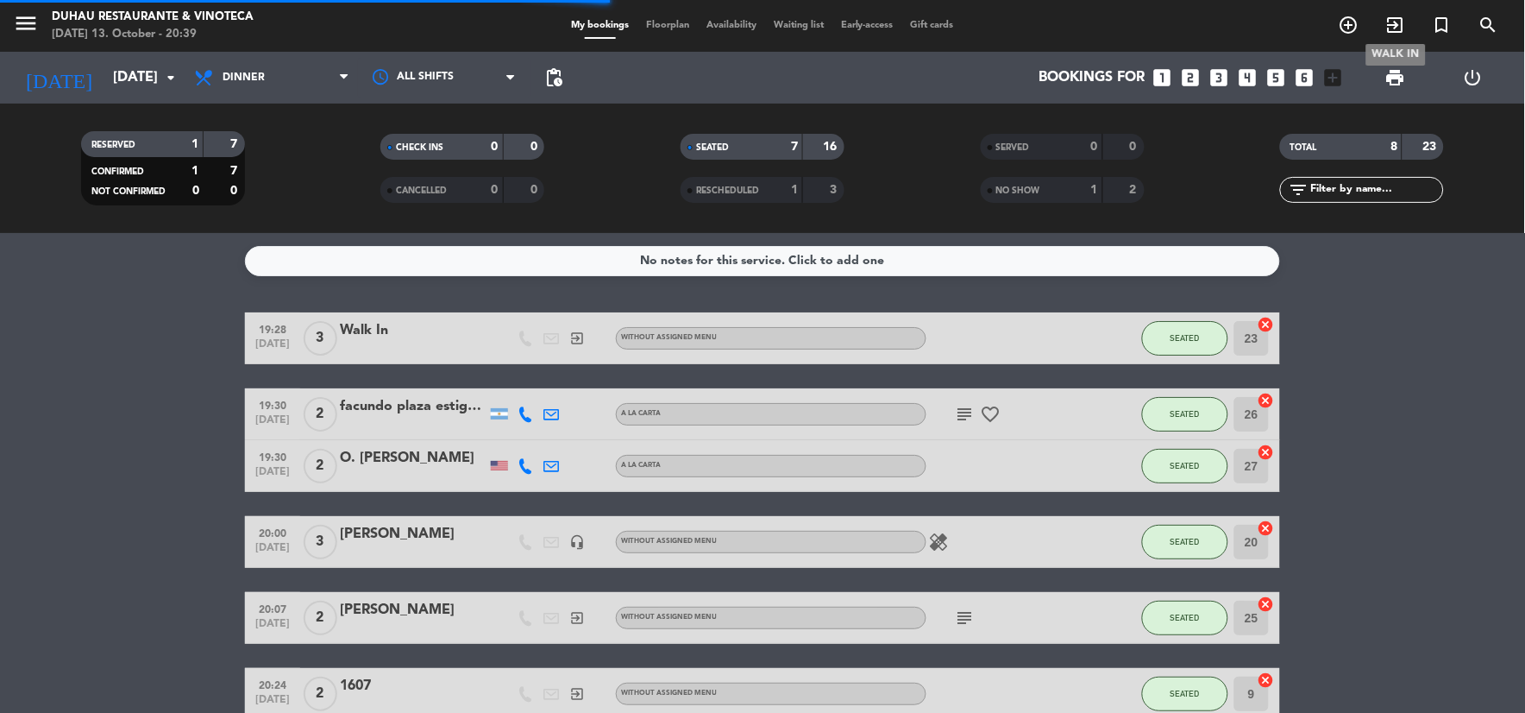
click at [1395, 22] on icon "exit_to_app" at bounding box center [1396, 25] width 21 height 21
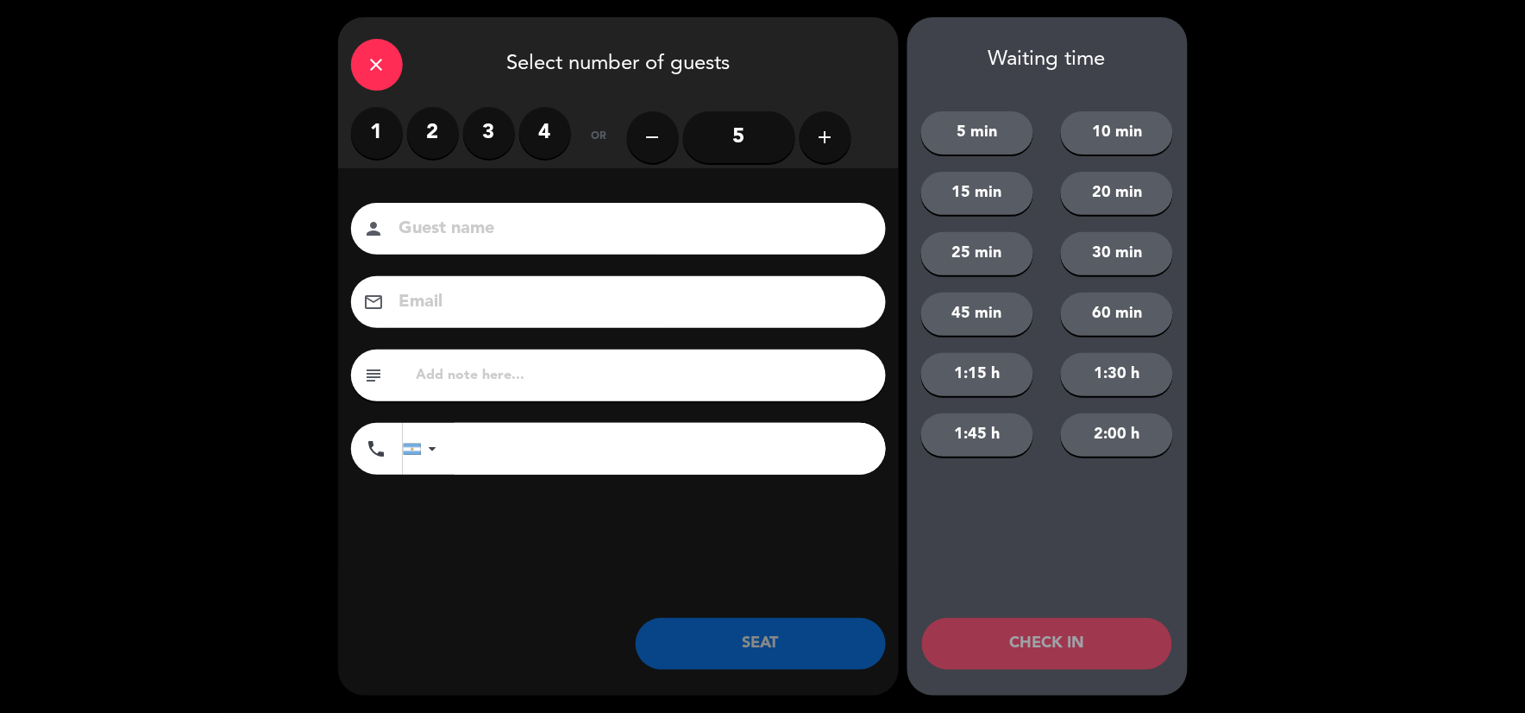
click at [375, 141] on label "1" at bounding box center [377, 133] width 52 height 52
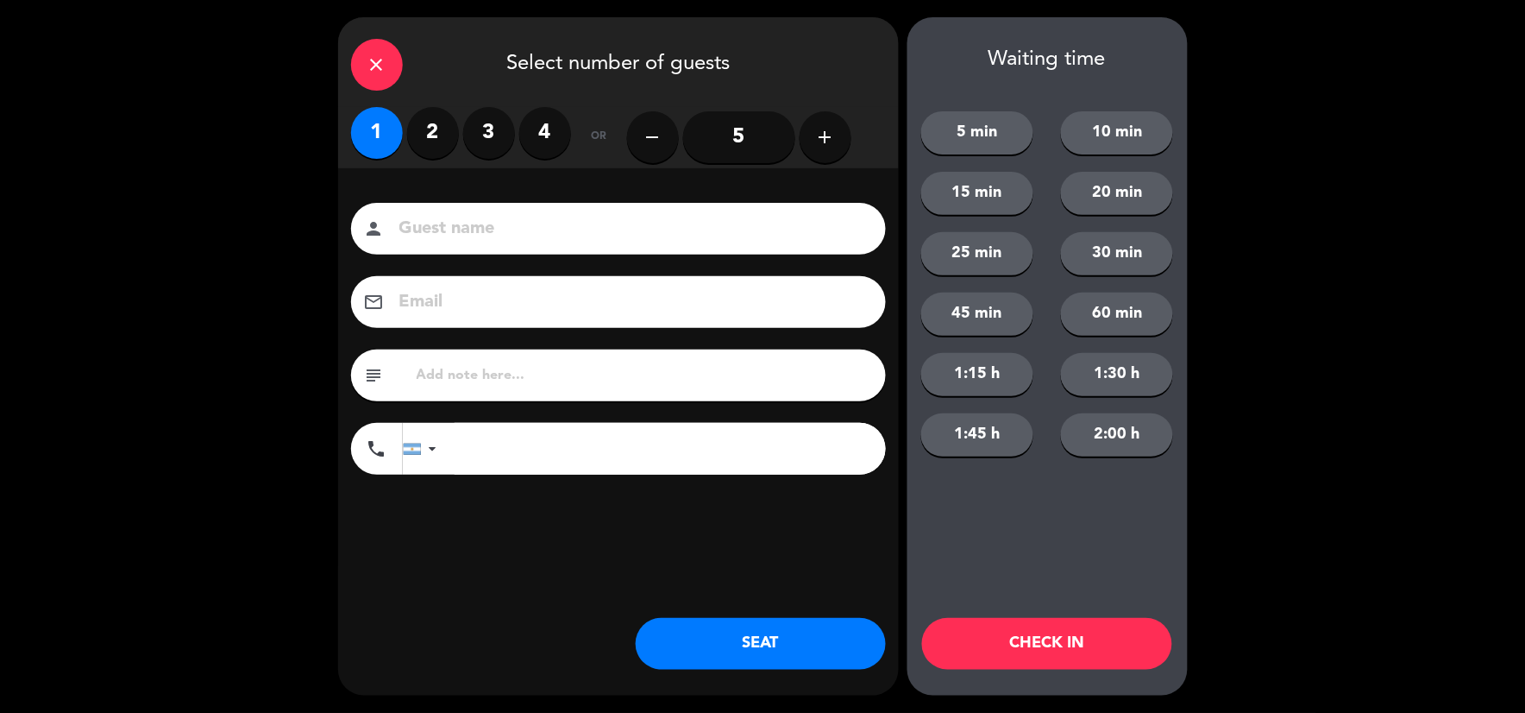
click at [468, 225] on input at bounding box center [631, 229] width 466 height 30
type input "1011"
click at [766, 650] on button "SEAT" at bounding box center [761, 644] width 250 height 52
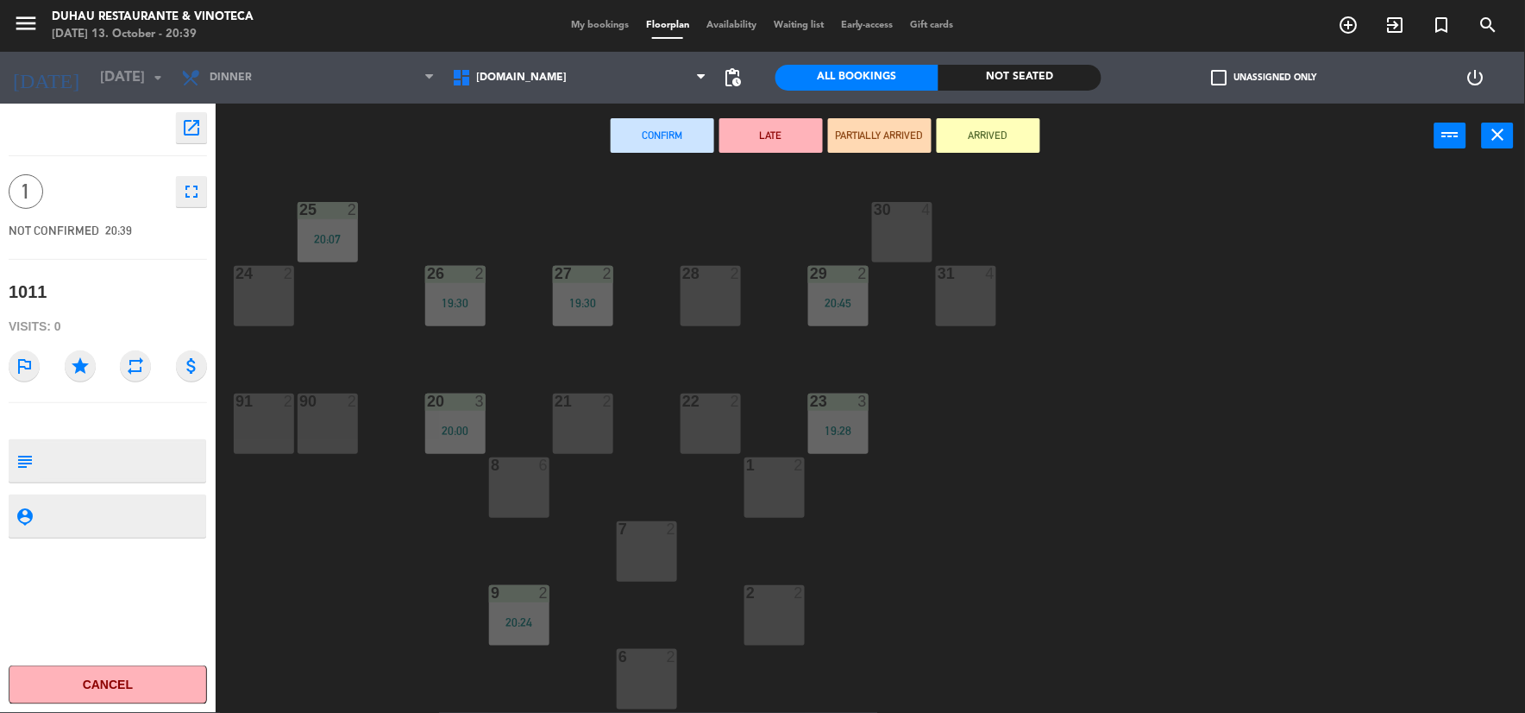
click at [694, 307] on div "28 2" at bounding box center [711, 296] width 60 height 60
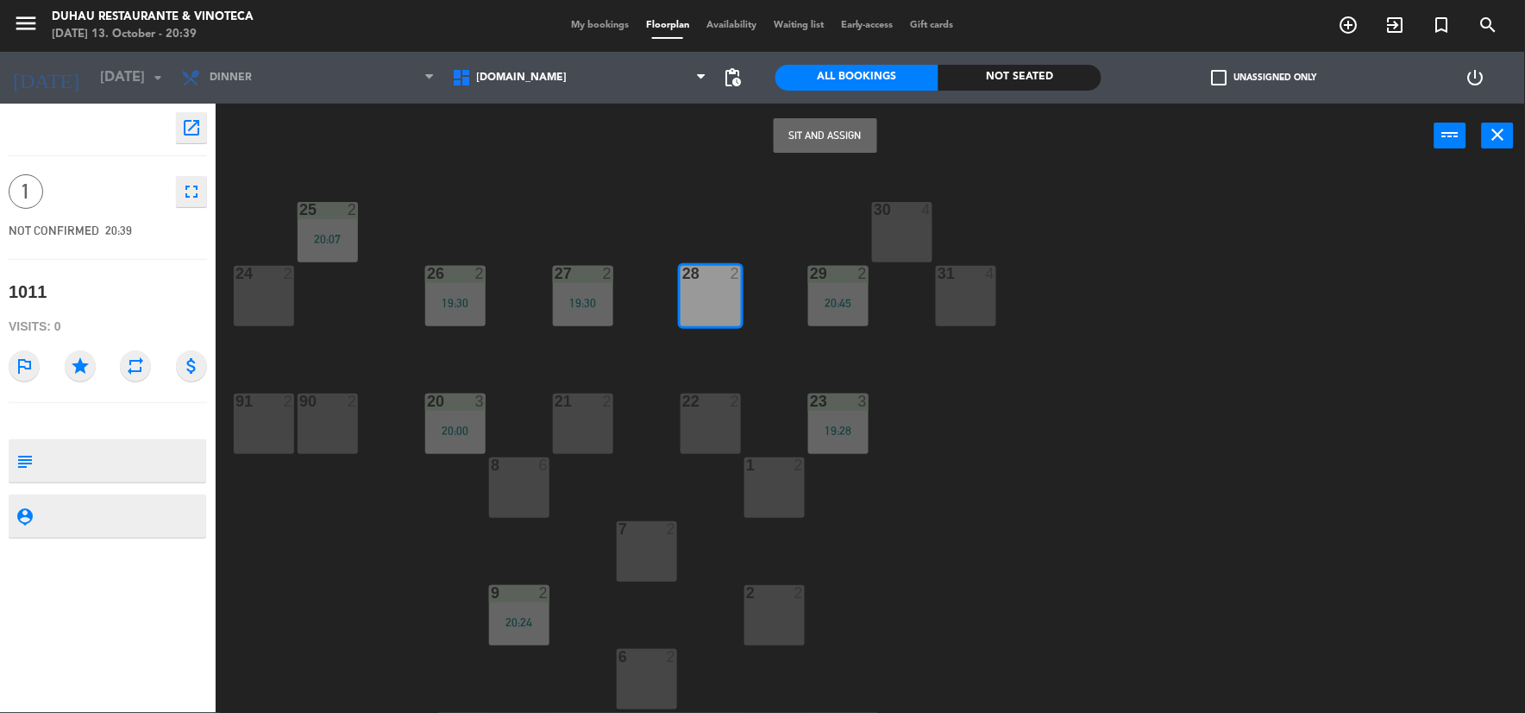
click at [833, 135] on button "Sit and Assign" at bounding box center [826, 135] width 104 height 35
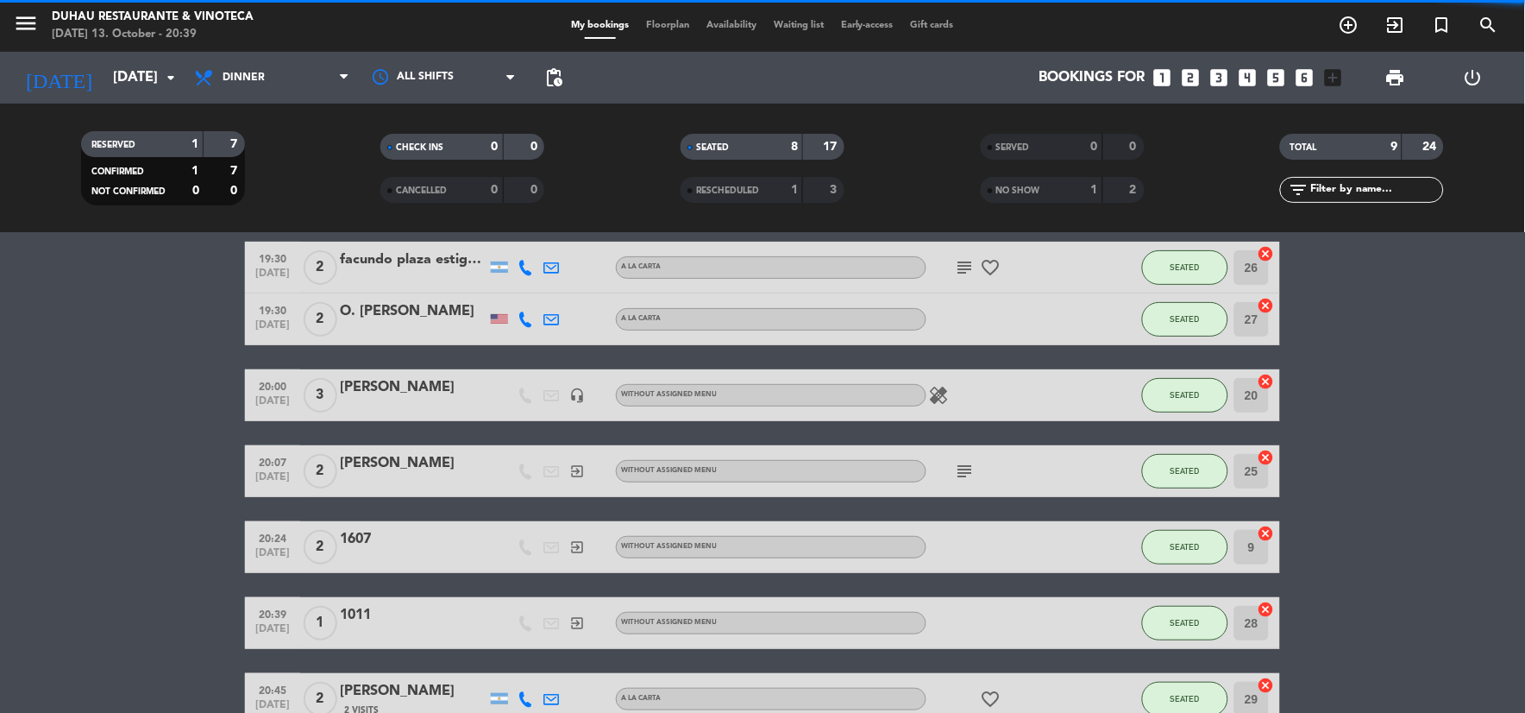
scroll to position [320, 0]
